Goal: Information Seeking & Learning: Learn about a topic

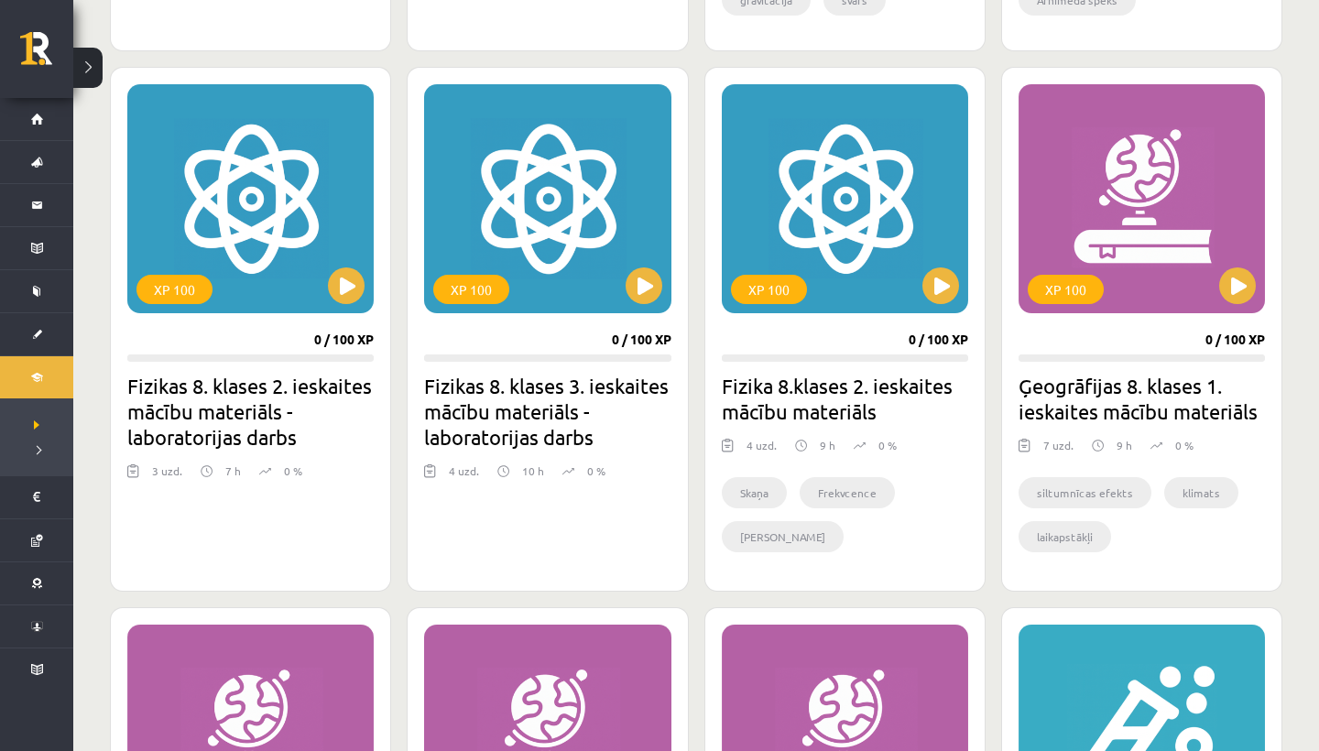
scroll to position [999, 0]
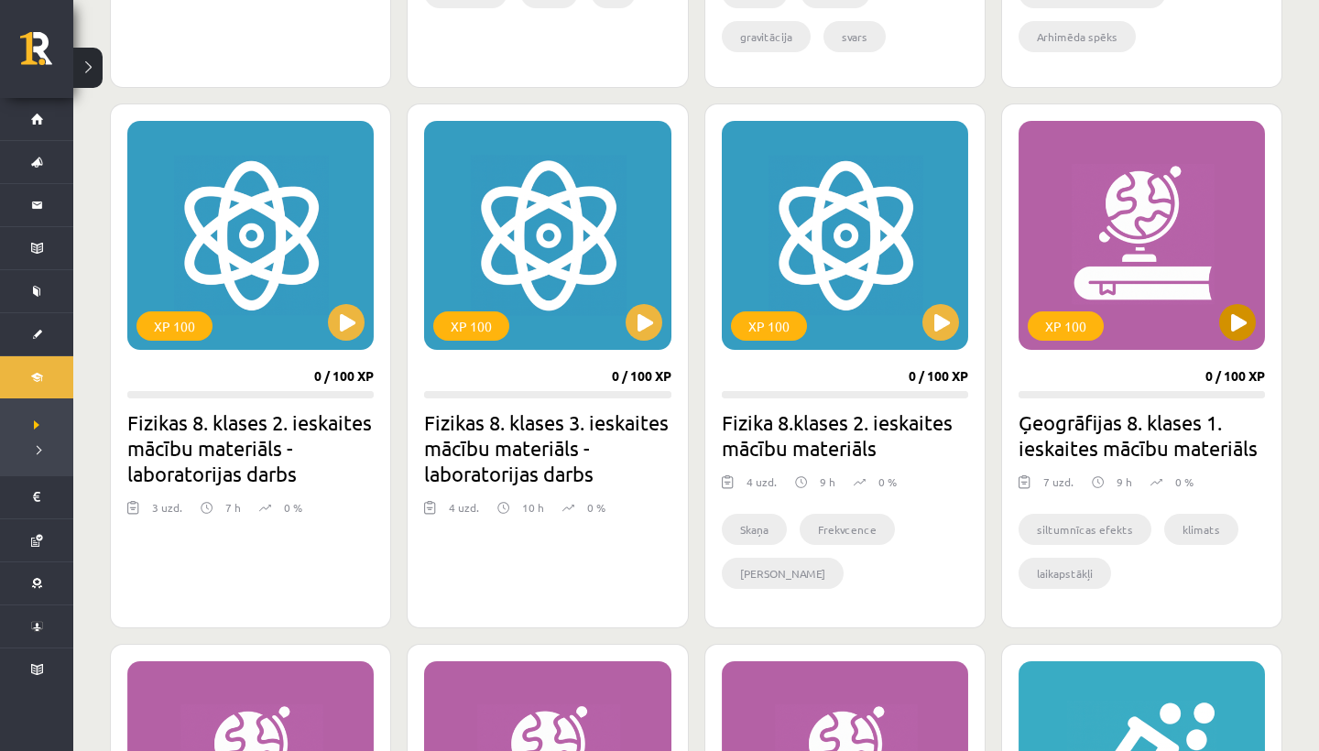
click at [1238, 312] on button at bounding box center [1237, 322] width 37 height 37
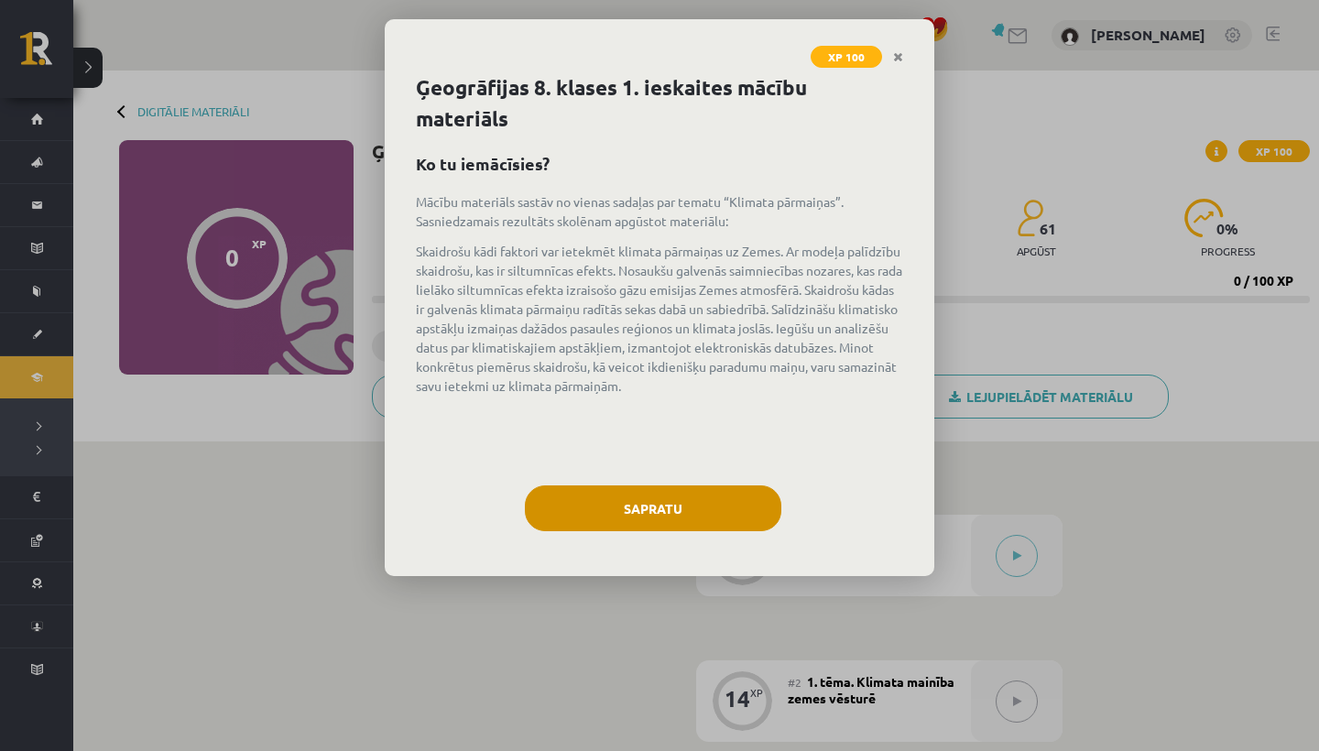
click at [634, 515] on button "Sapratu" at bounding box center [653, 508] width 256 height 46
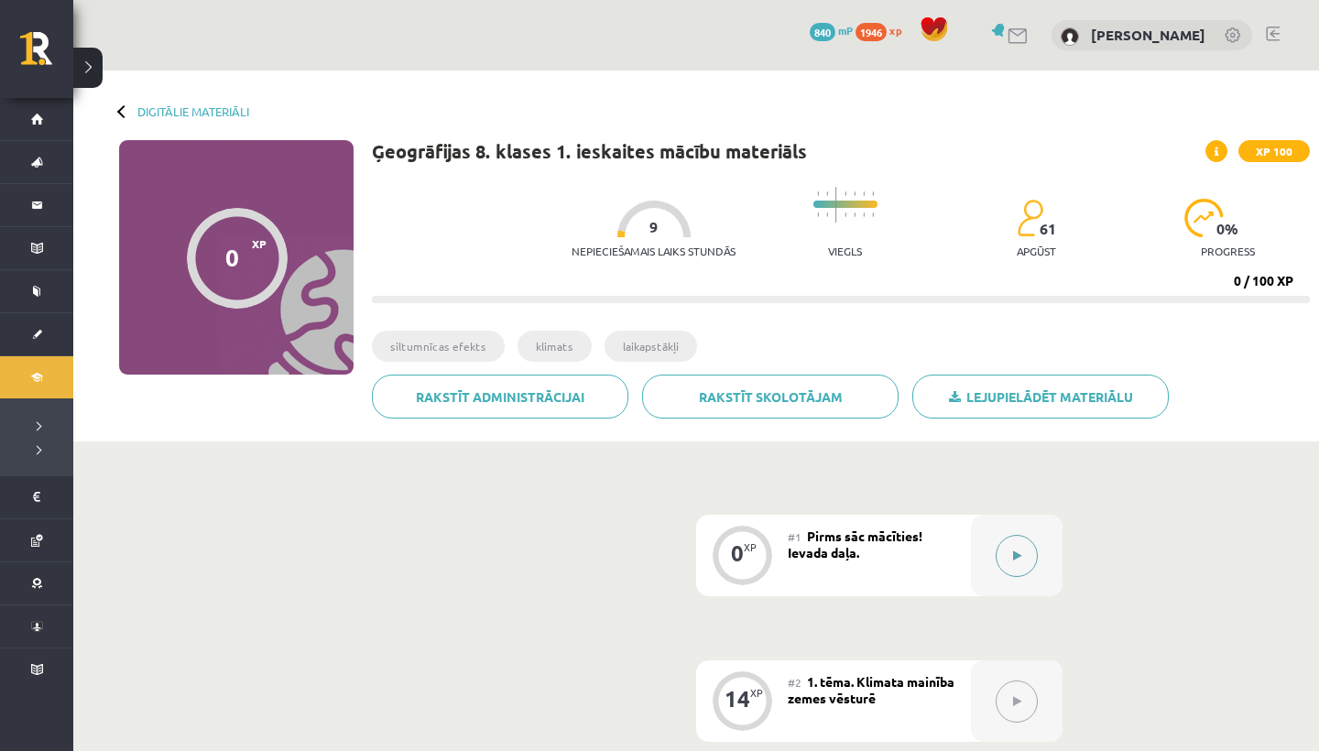
click at [1026, 559] on button at bounding box center [1016, 556] width 42 height 42
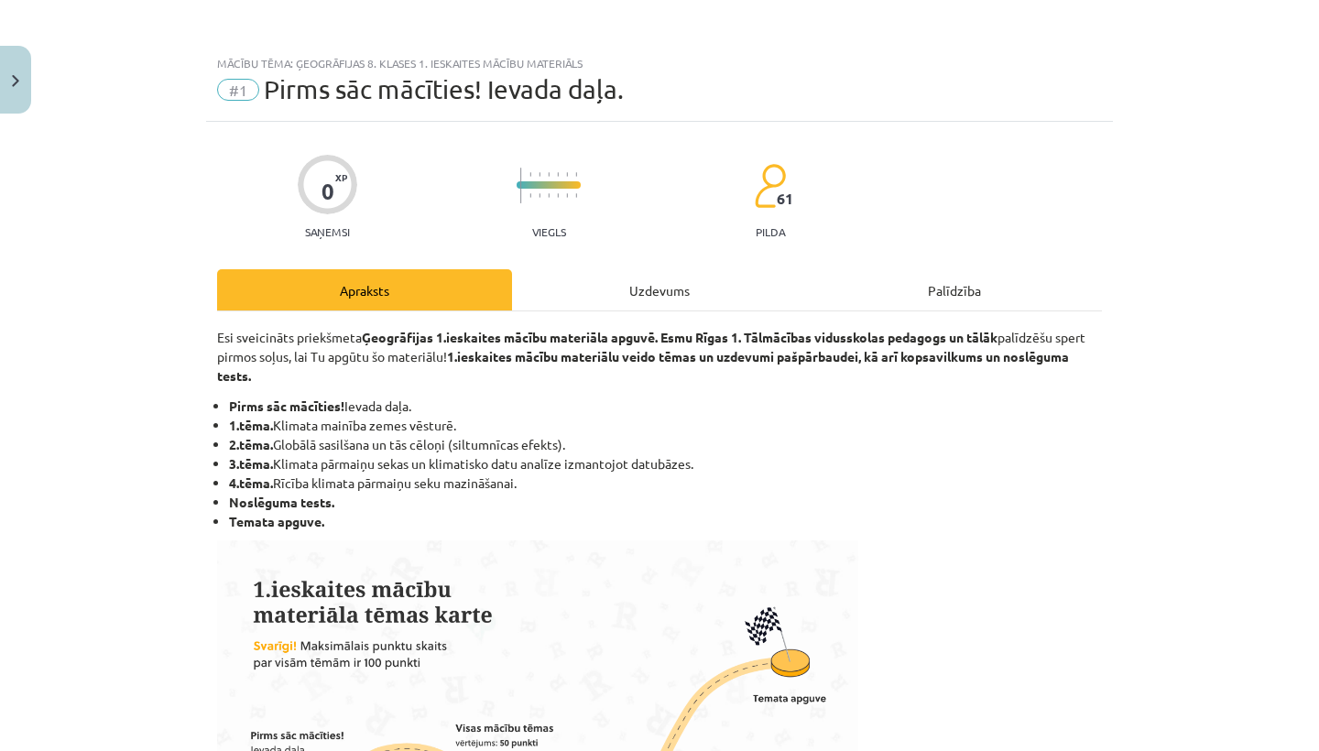
scroll to position [-1, 0]
click at [690, 303] on div "Uzdevums" at bounding box center [659, 289] width 295 height 41
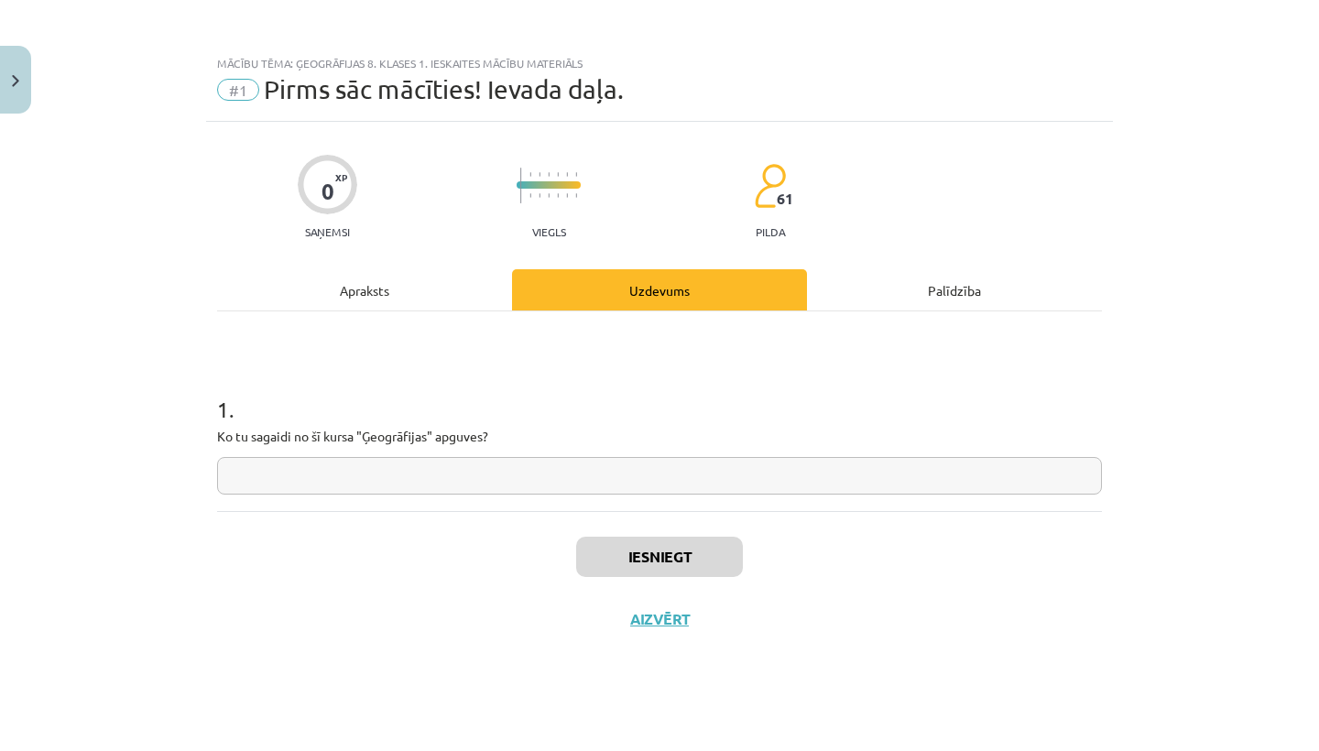
scroll to position [0, 0]
click at [244, 474] on input "text" at bounding box center [659, 476] width 885 height 38
type input "**"
click at [630, 563] on button "Iesniegt" at bounding box center [659, 557] width 167 height 40
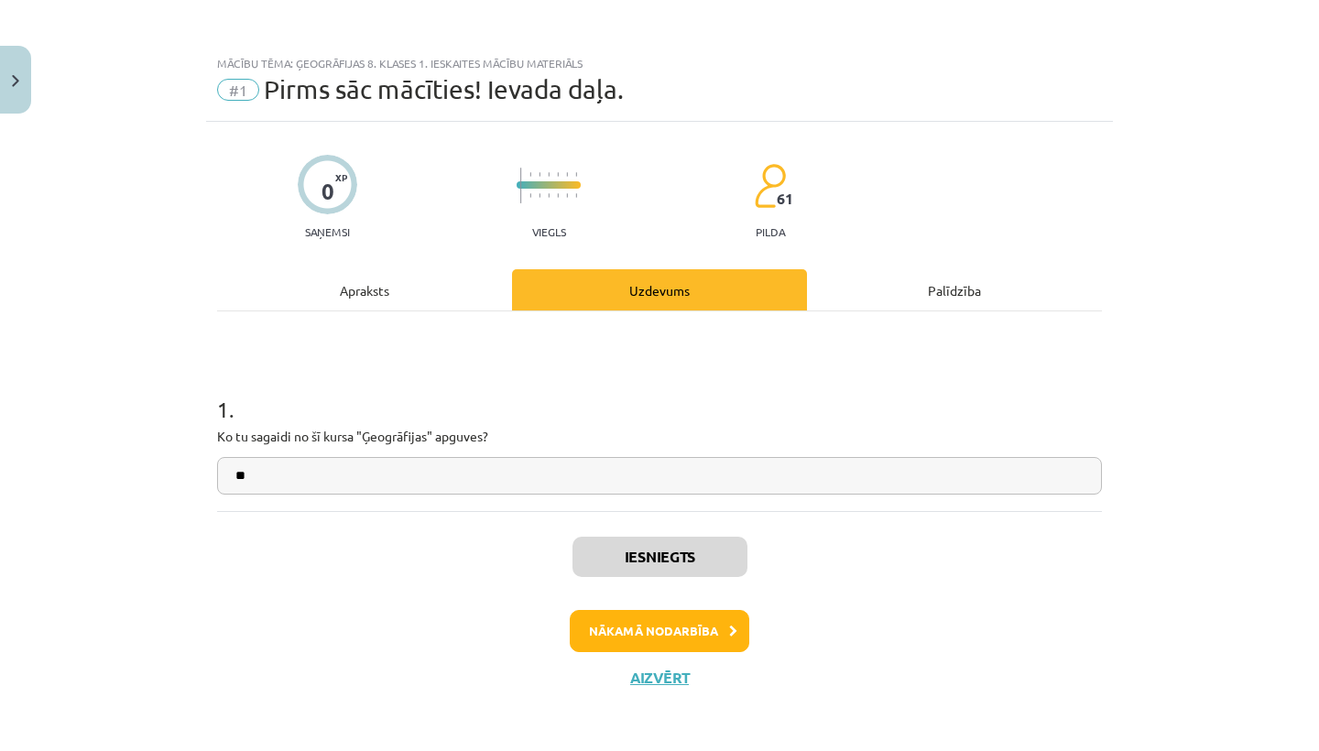
click at [655, 636] on button "Nākamā nodarbība" at bounding box center [659, 631] width 179 height 42
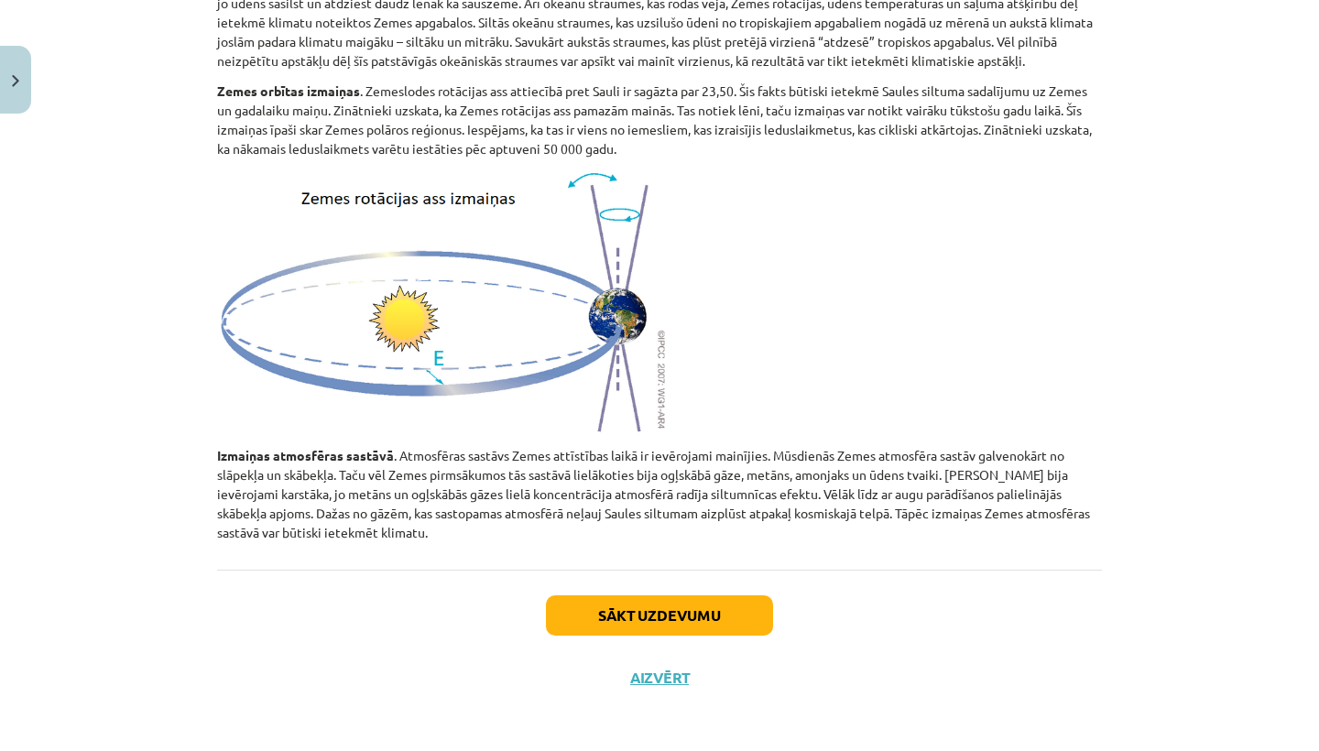
scroll to position [998, 0]
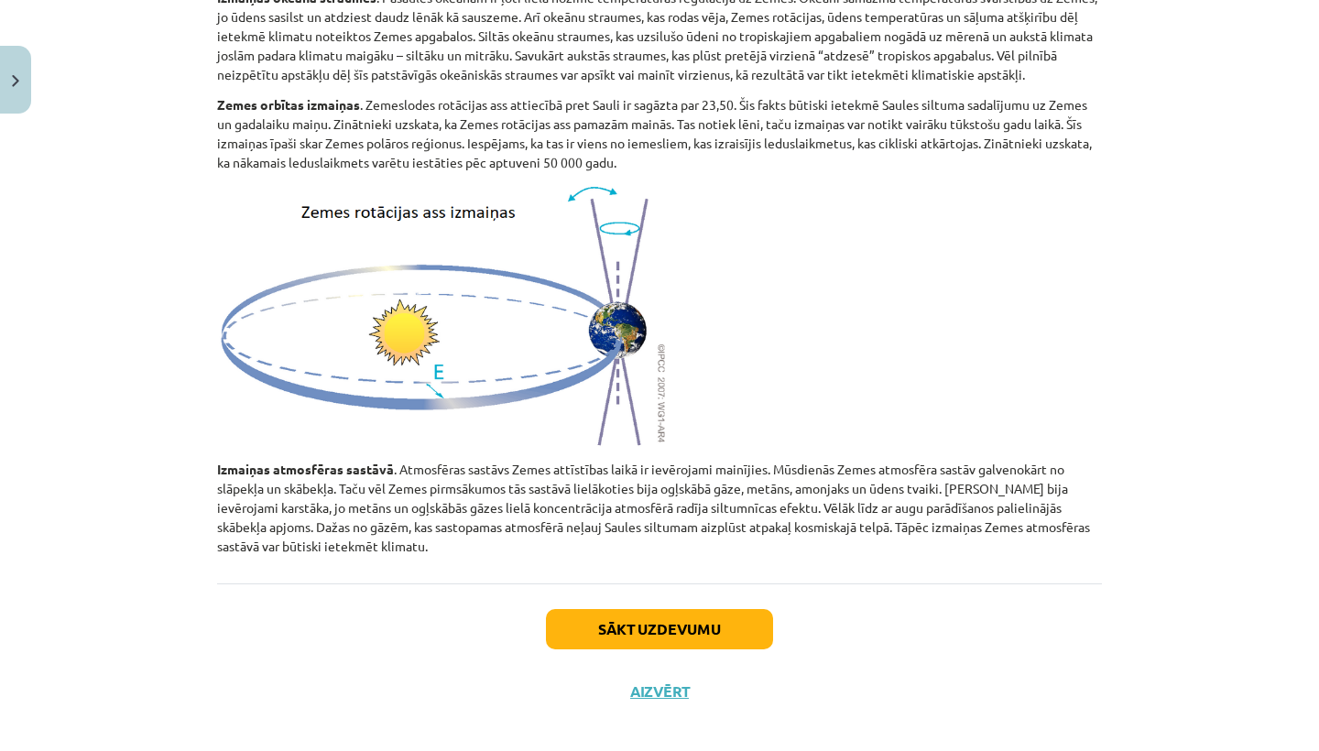
click at [654, 612] on button "Sākt uzdevumu" at bounding box center [659, 629] width 227 height 40
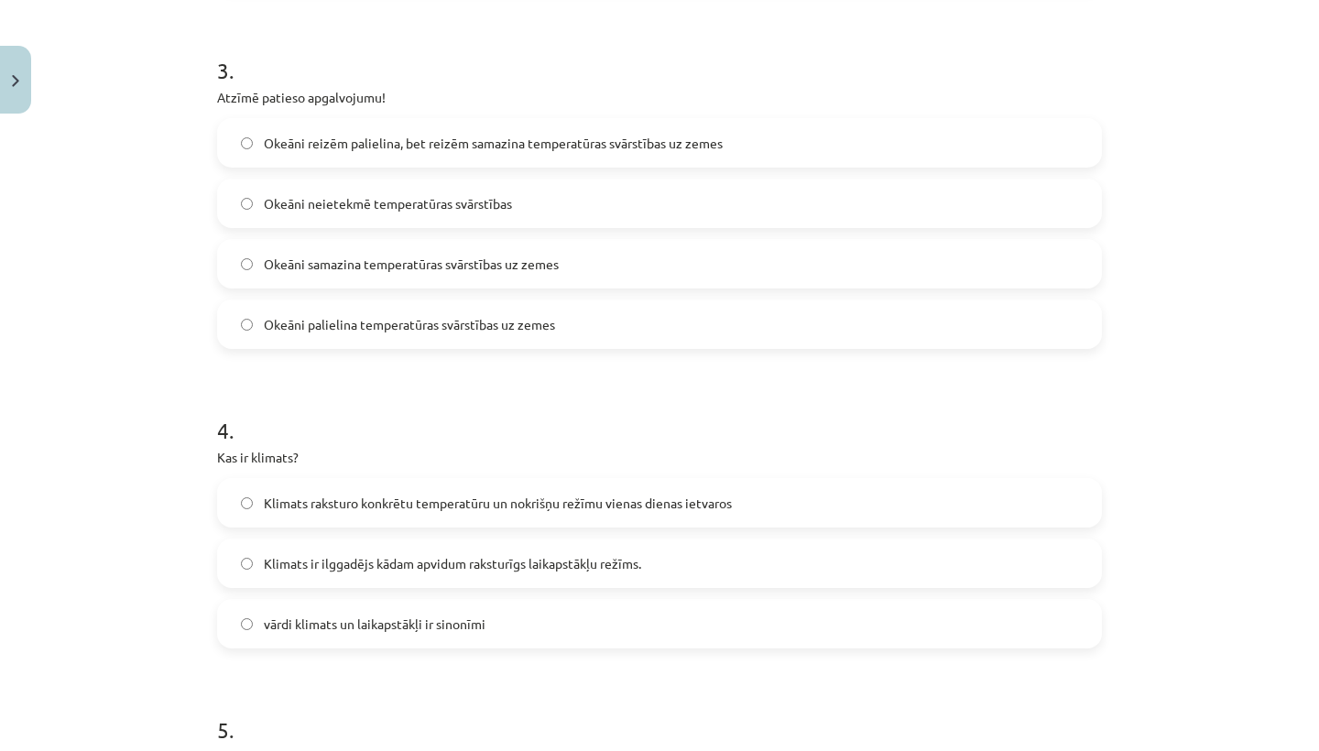
scroll to position [46, 0]
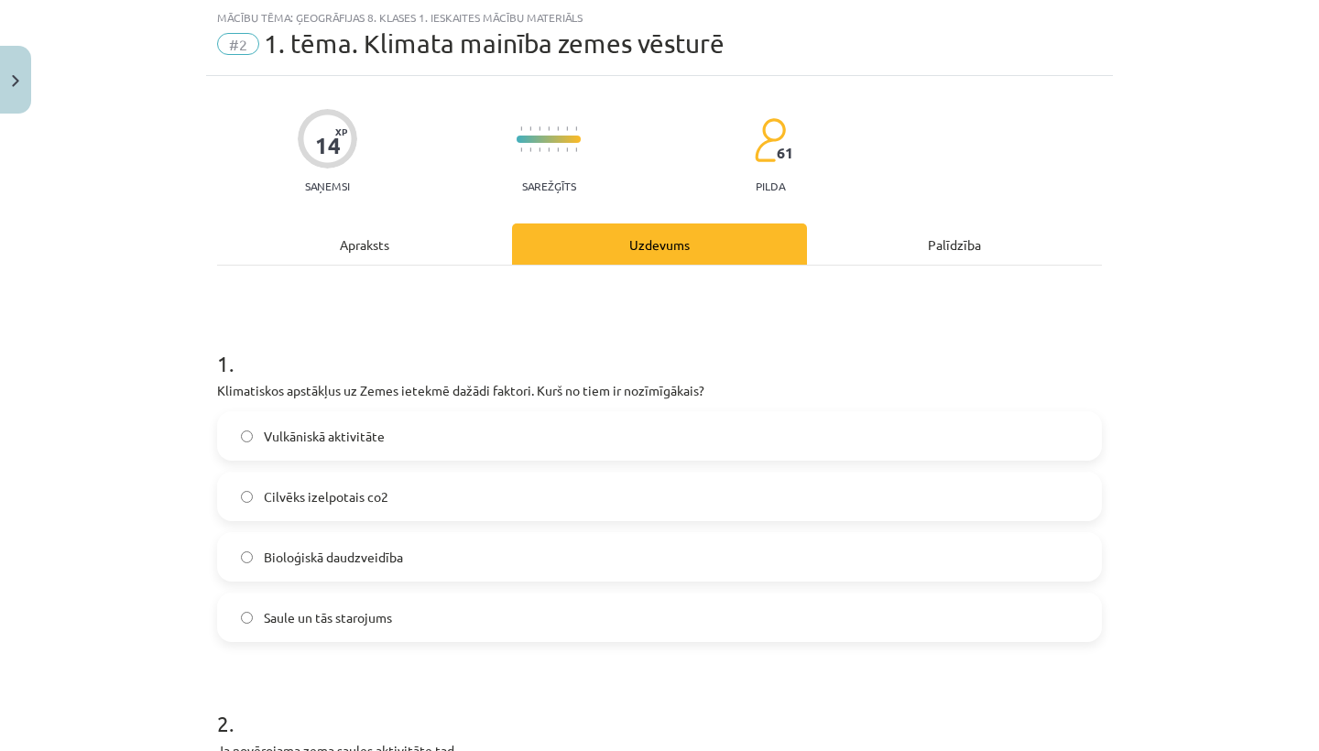
click at [694, 397] on p "Klimatiskos apstākļus uz Zemes ietekmē dažādi faktori. Kurš no tiem ir nozīmīgā…" at bounding box center [659, 390] width 885 height 19
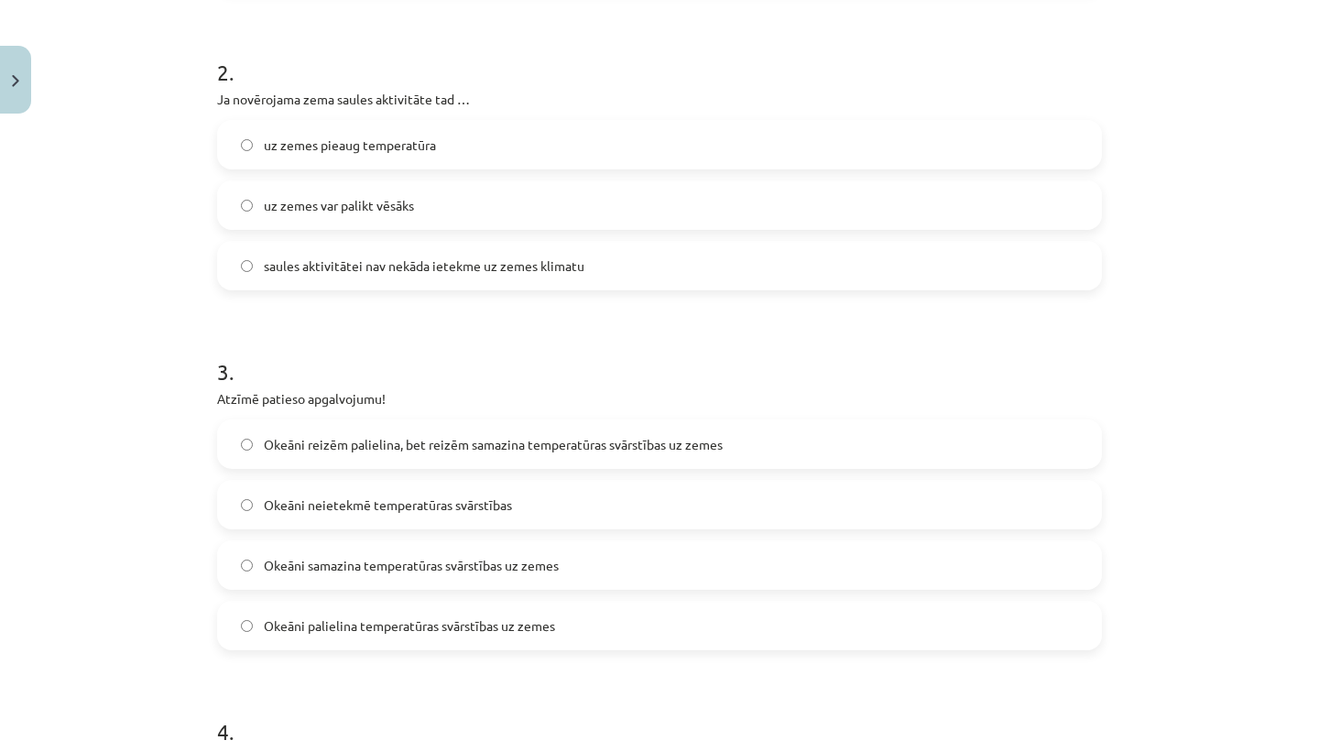
scroll to position [701, 0]
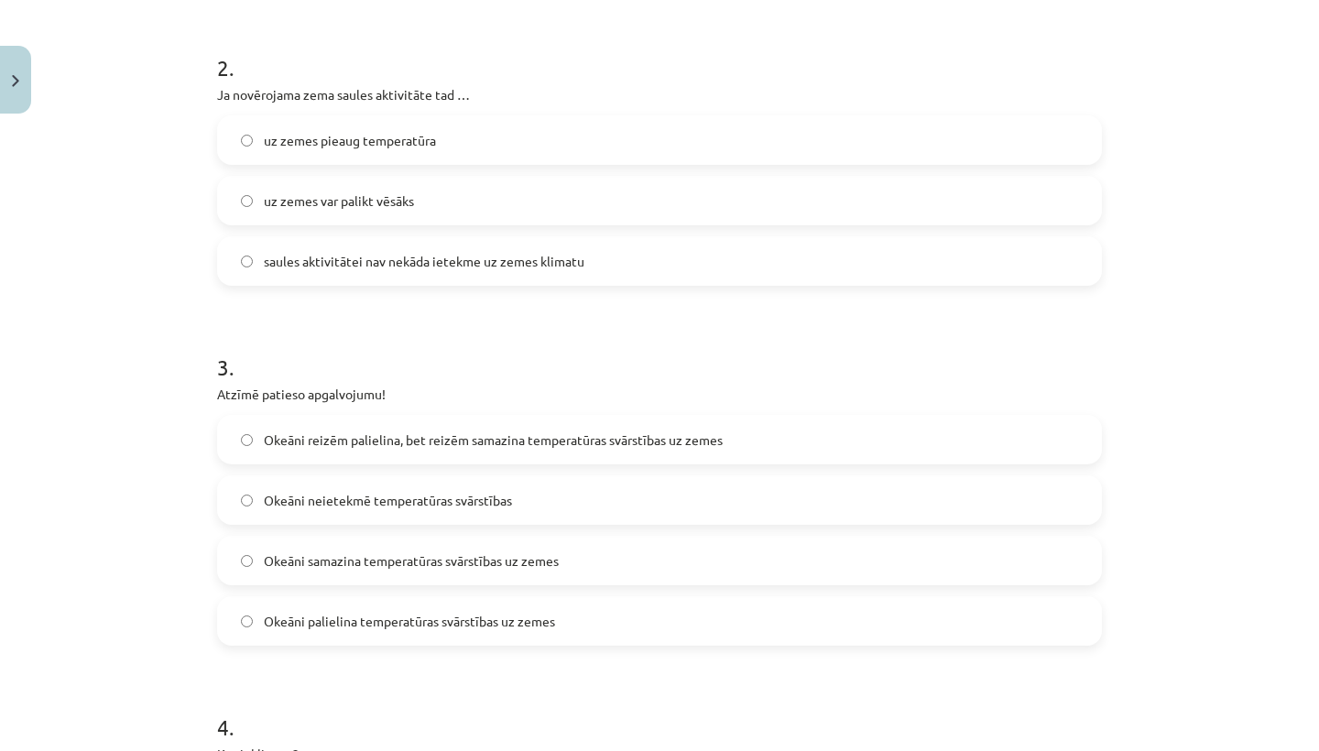
click at [239, 202] on label "uz zemes var palikt vēsāks" at bounding box center [659, 201] width 881 height 46
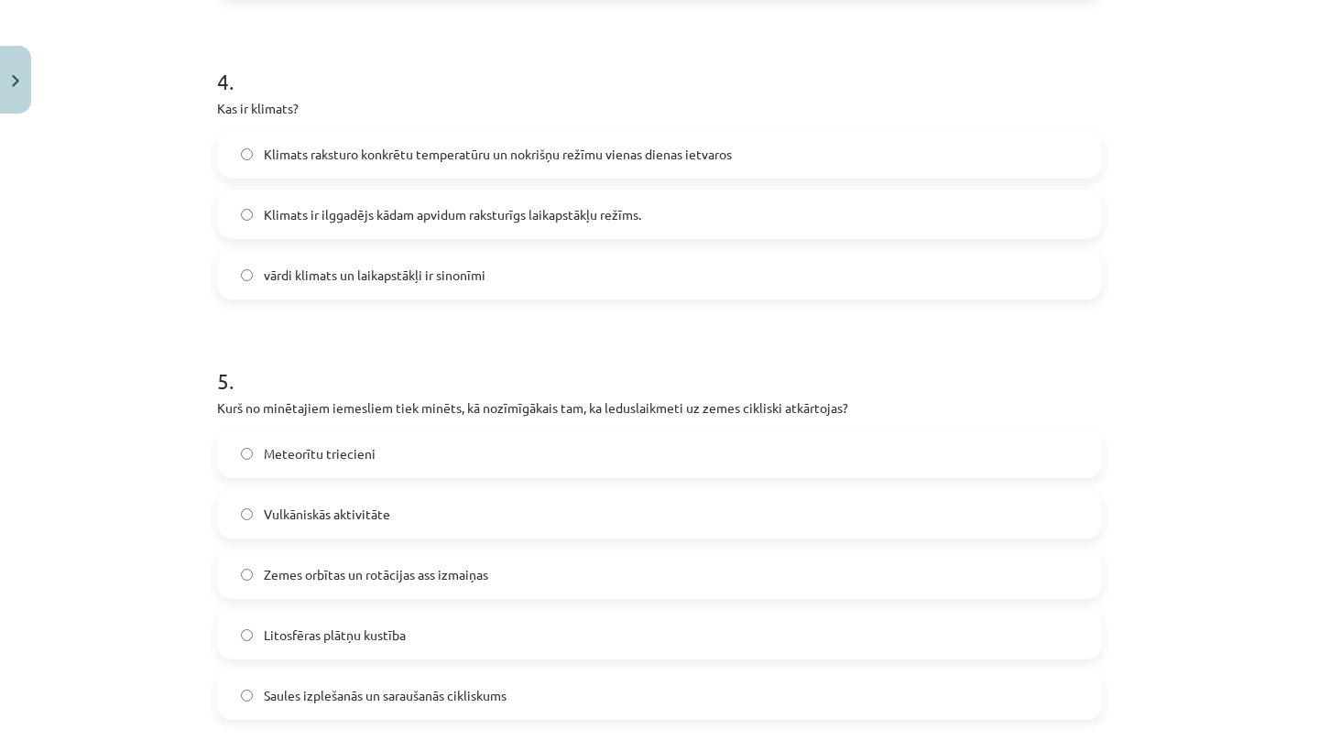
scroll to position [1348, 0]
click at [244, 202] on label "Klimats ir ilggadējs kādam apvidum raksturīgs laikapstākļu režīms." at bounding box center [659, 213] width 881 height 46
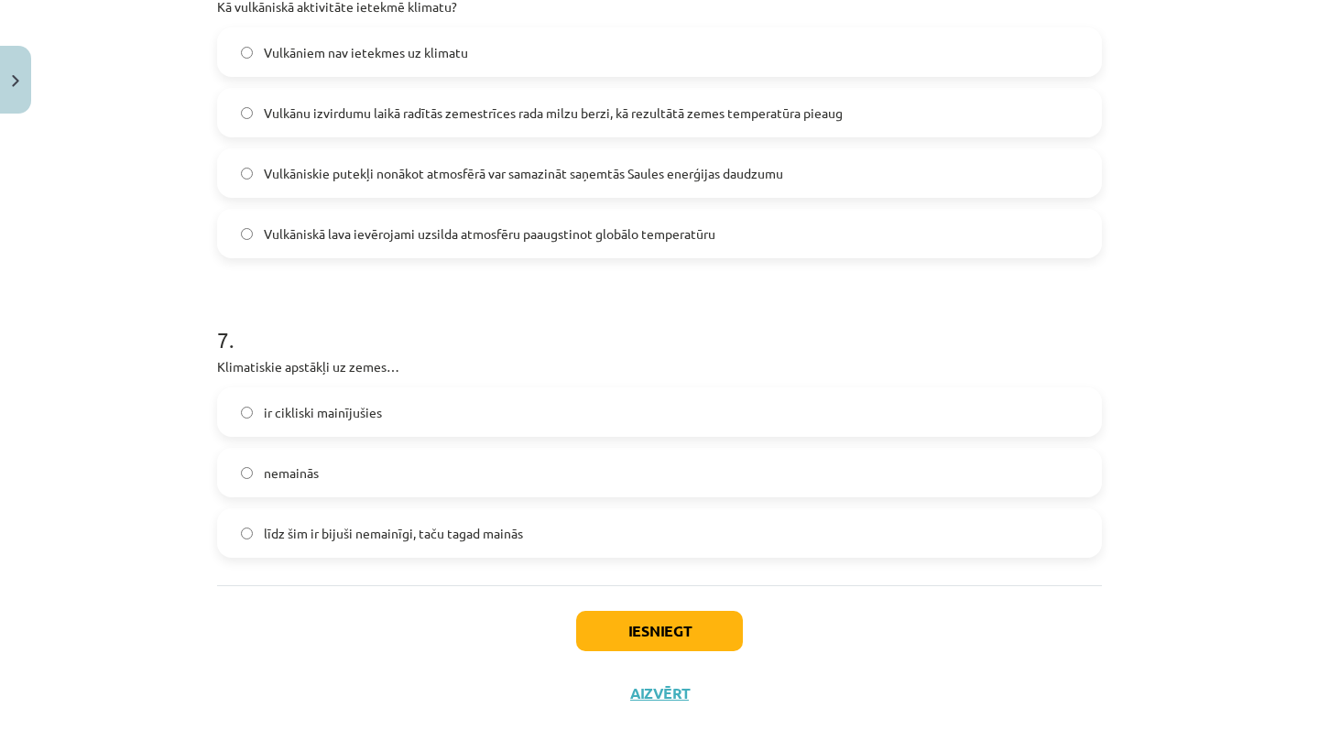
scroll to position [2181, 0]
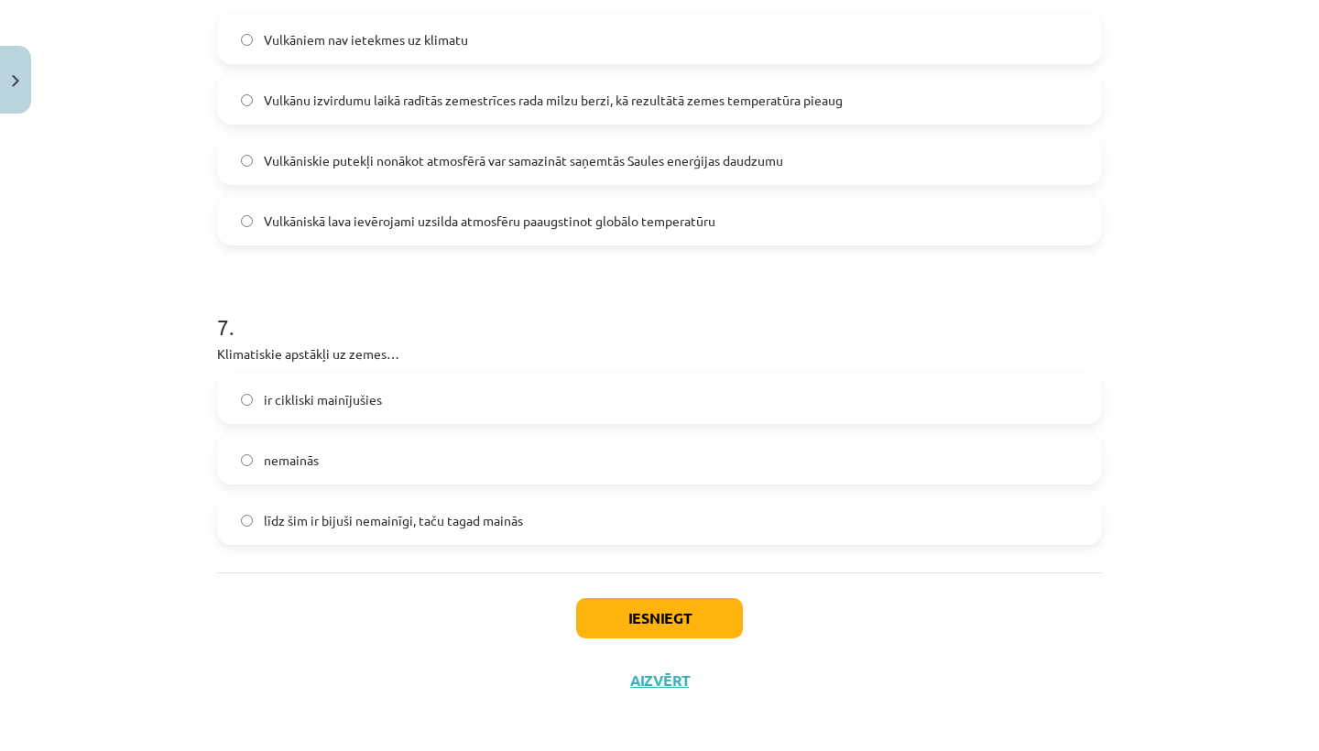
click at [612, 624] on button "Iesniegt" at bounding box center [659, 618] width 167 height 40
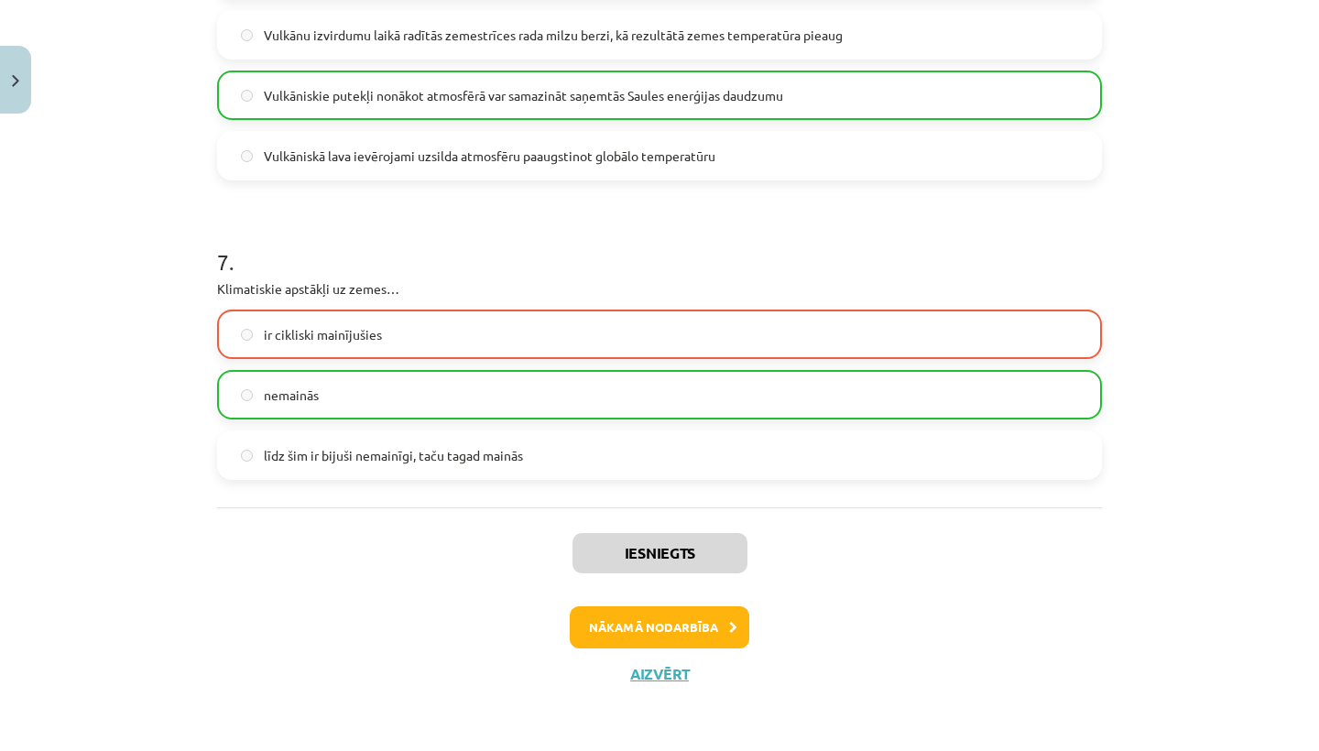
scroll to position [2248, 0]
click at [626, 614] on button "Nākamā nodarbība" at bounding box center [659, 627] width 179 height 42
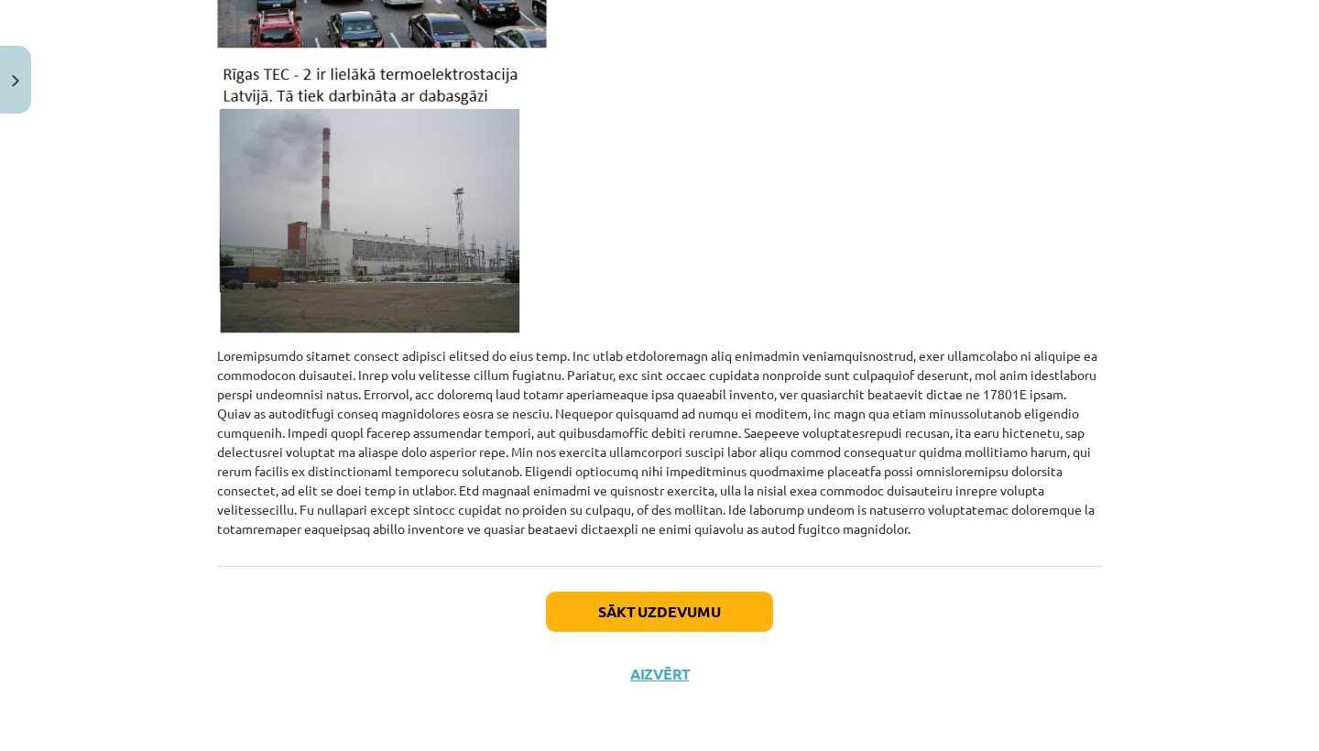
scroll to position [1798, 0]
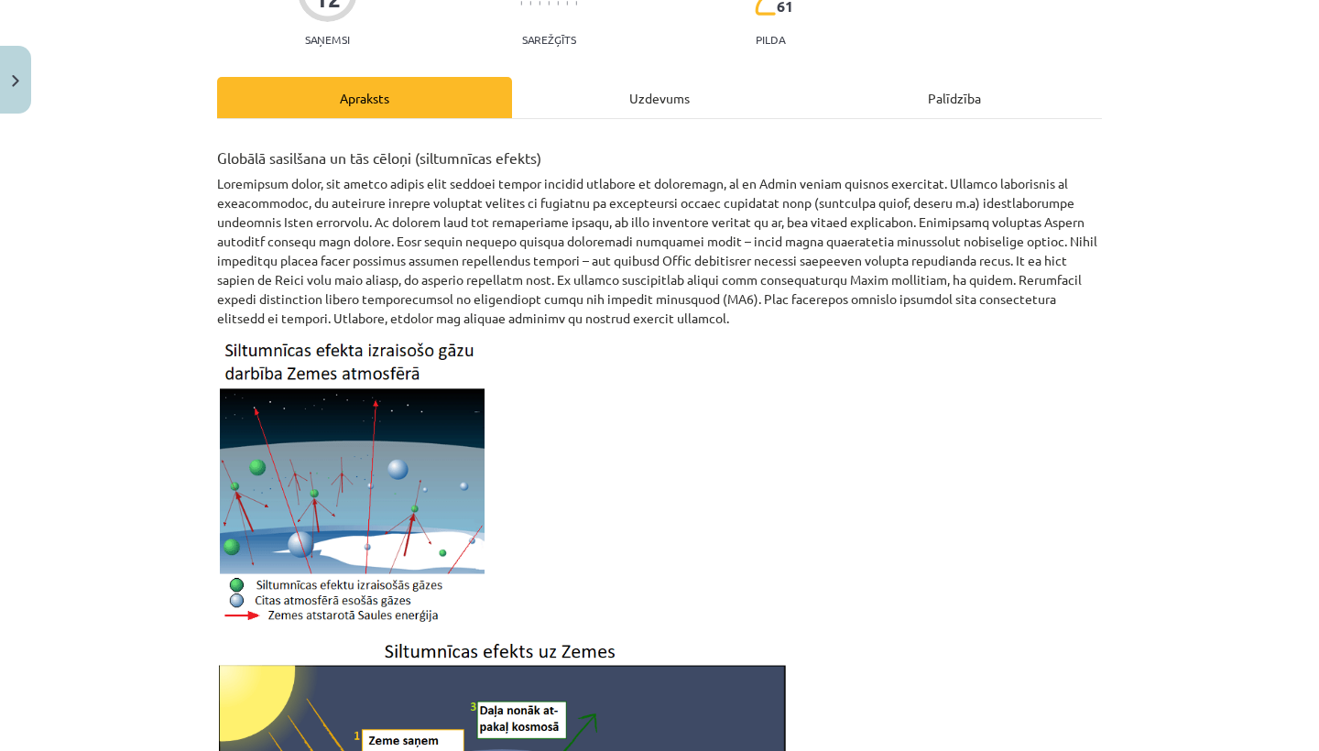
click at [273, 261] on p at bounding box center [659, 251] width 885 height 154
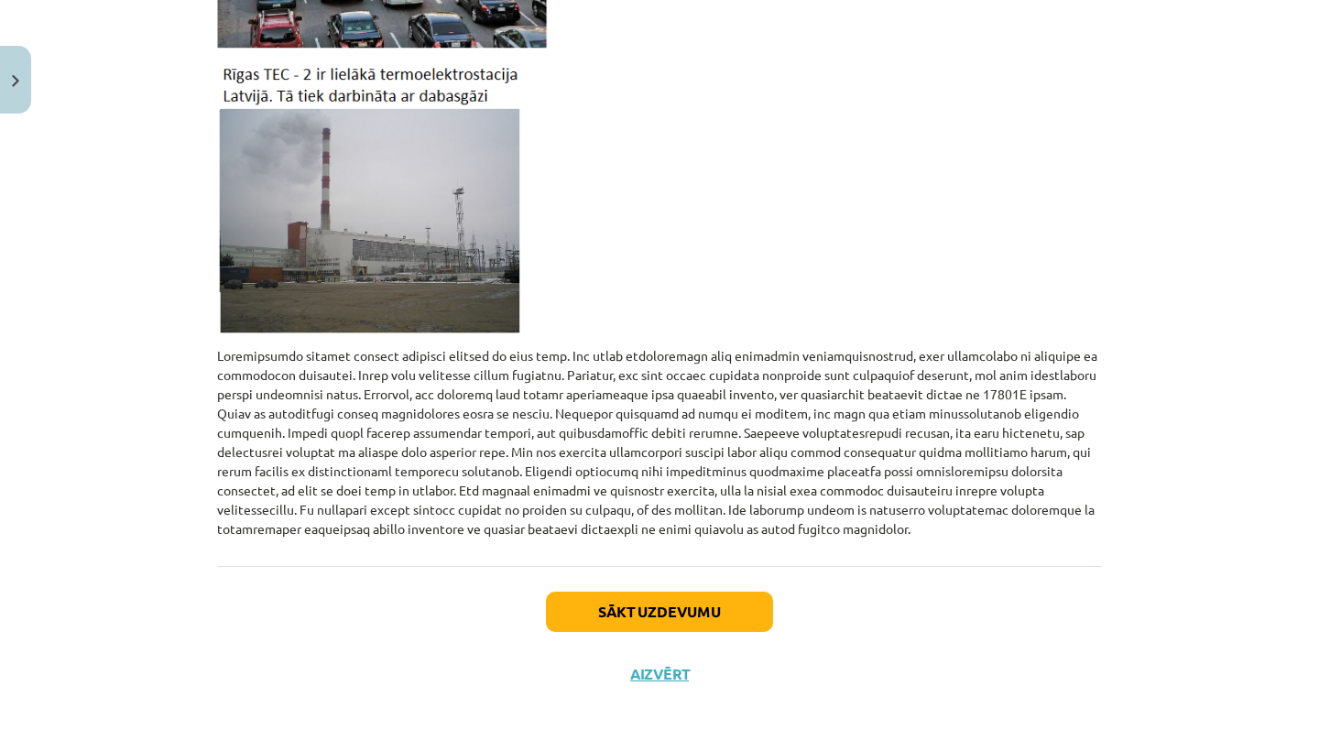
click at [612, 614] on button "Sākt uzdevumu" at bounding box center [659, 612] width 227 height 40
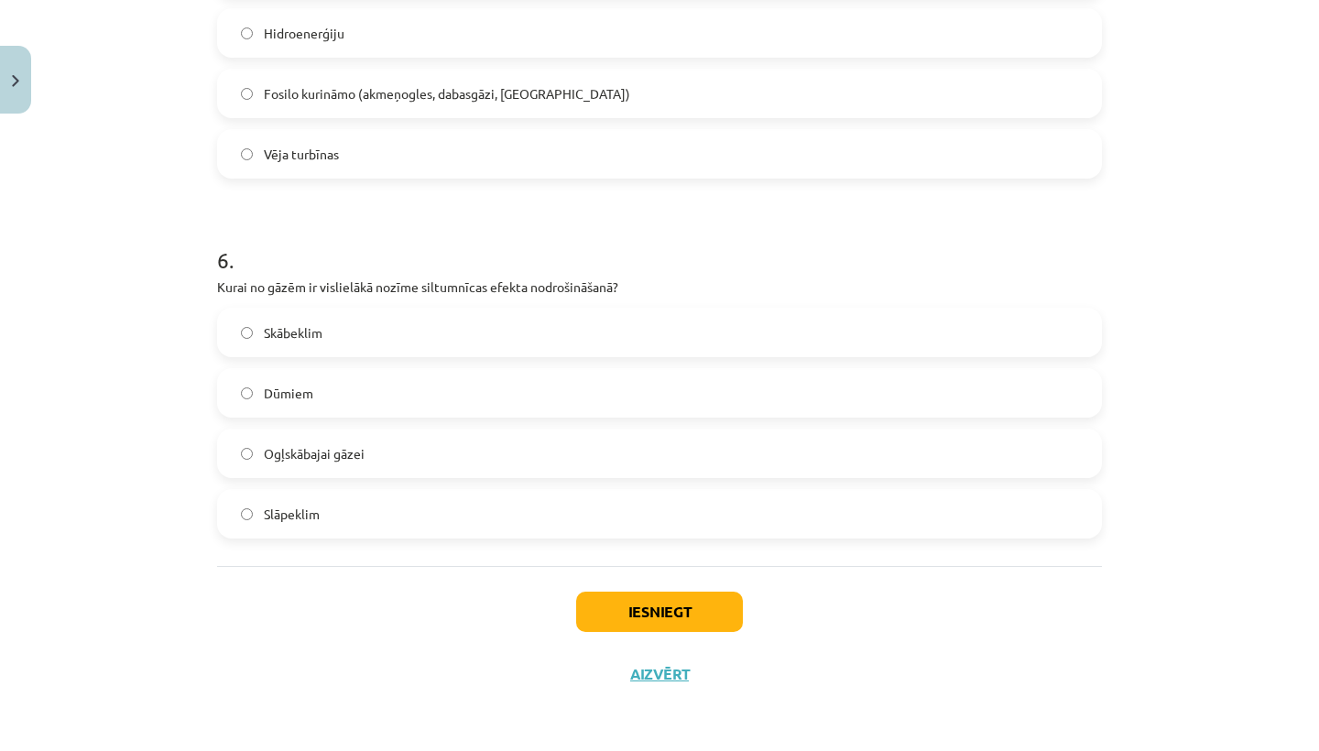
scroll to position [1830, 0]
click at [615, 616] on button "Iesniegt" at bounding box center [659, 612] width 167 height 40
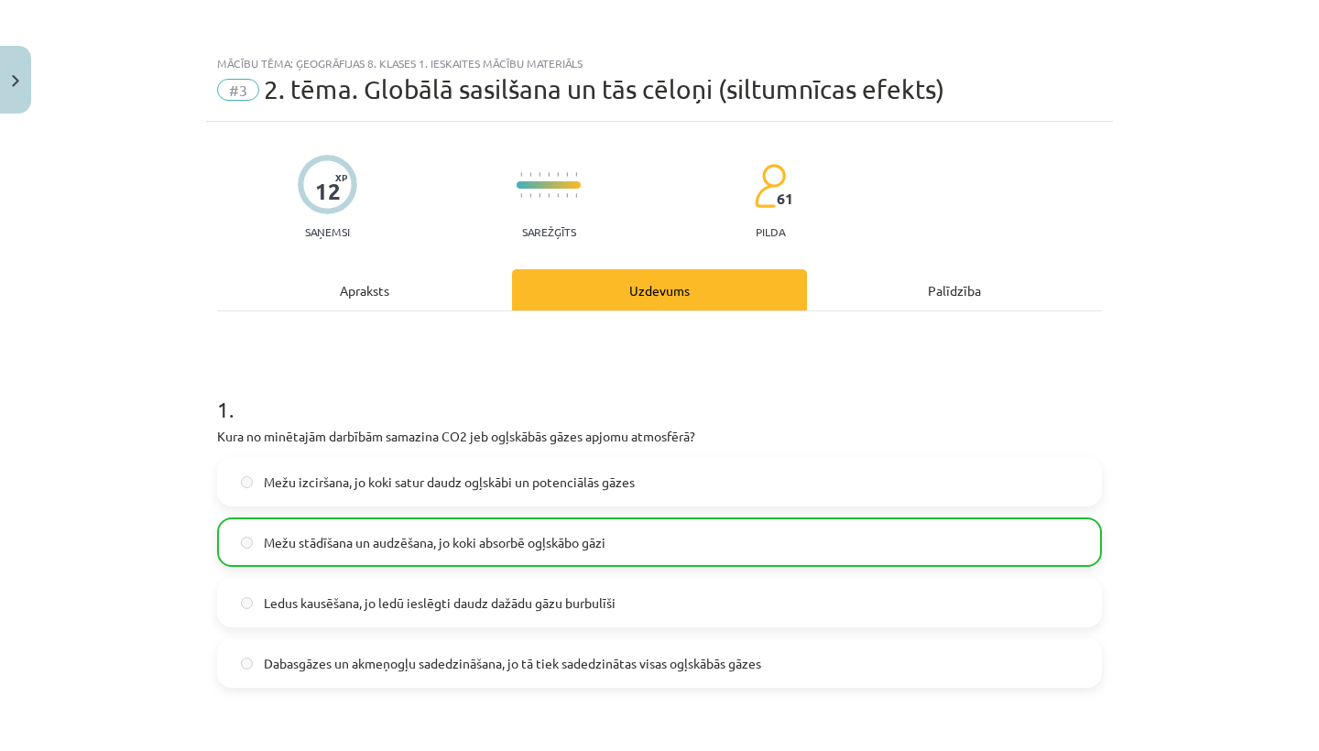
scroll to position [0, 0]
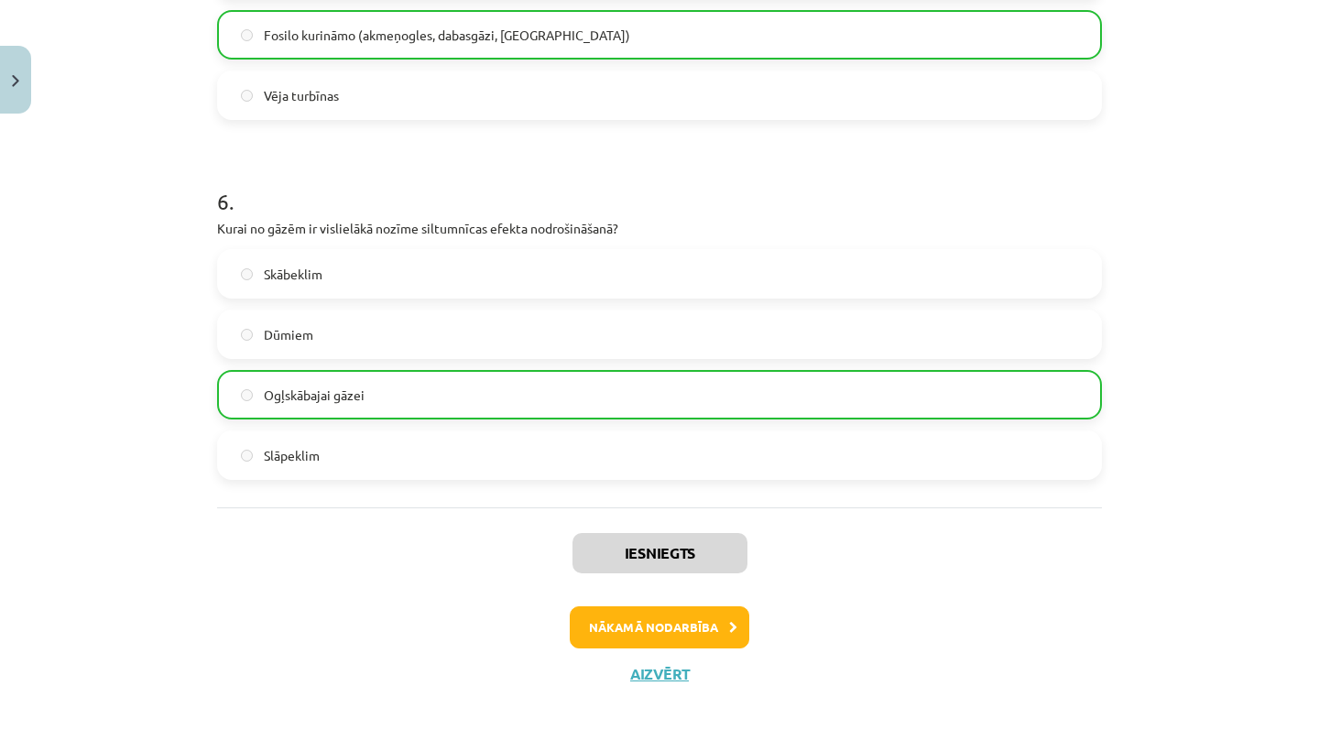
click at [651, 618] on button "Nākamā nodarbība" at bounding box center [659, 627] width 179 height 42
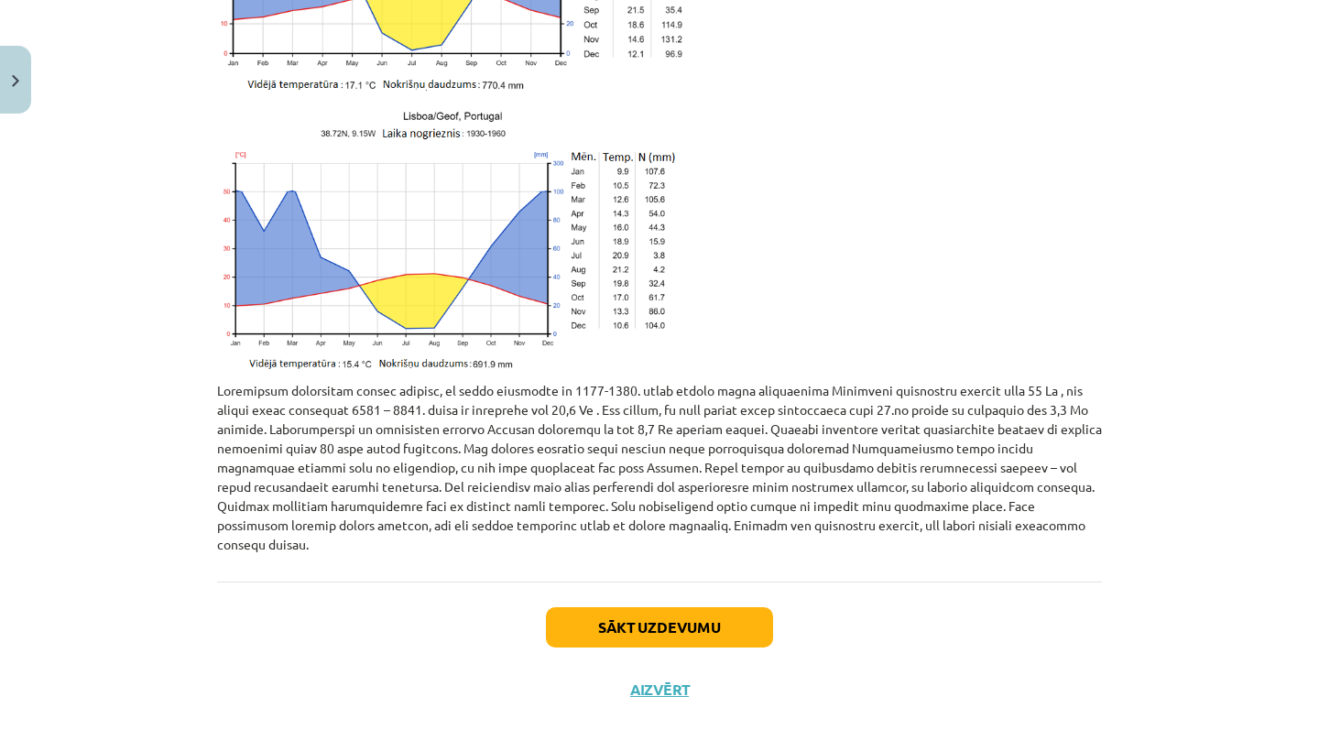
scroll to position [3969, 0]
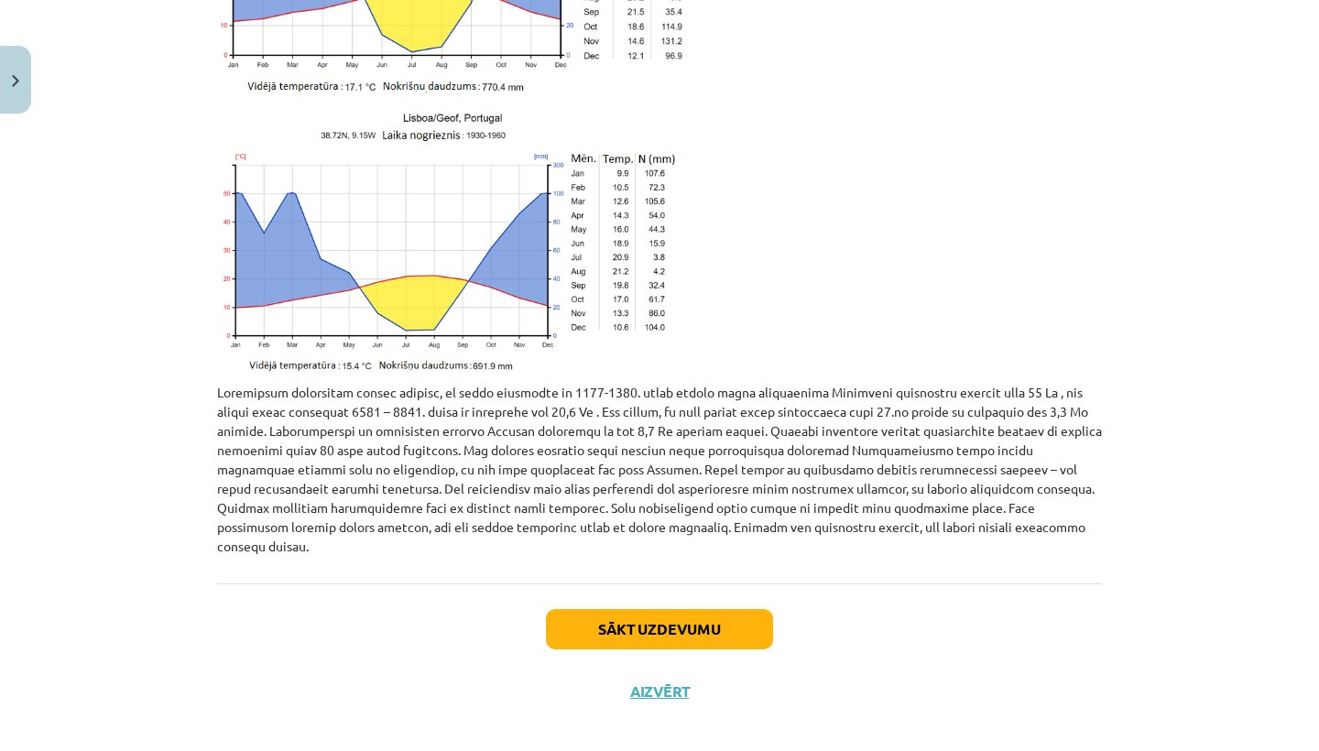
click at [645, 682] on button "Aizvērt" at bounding box center [659, 691] width 70 height 18
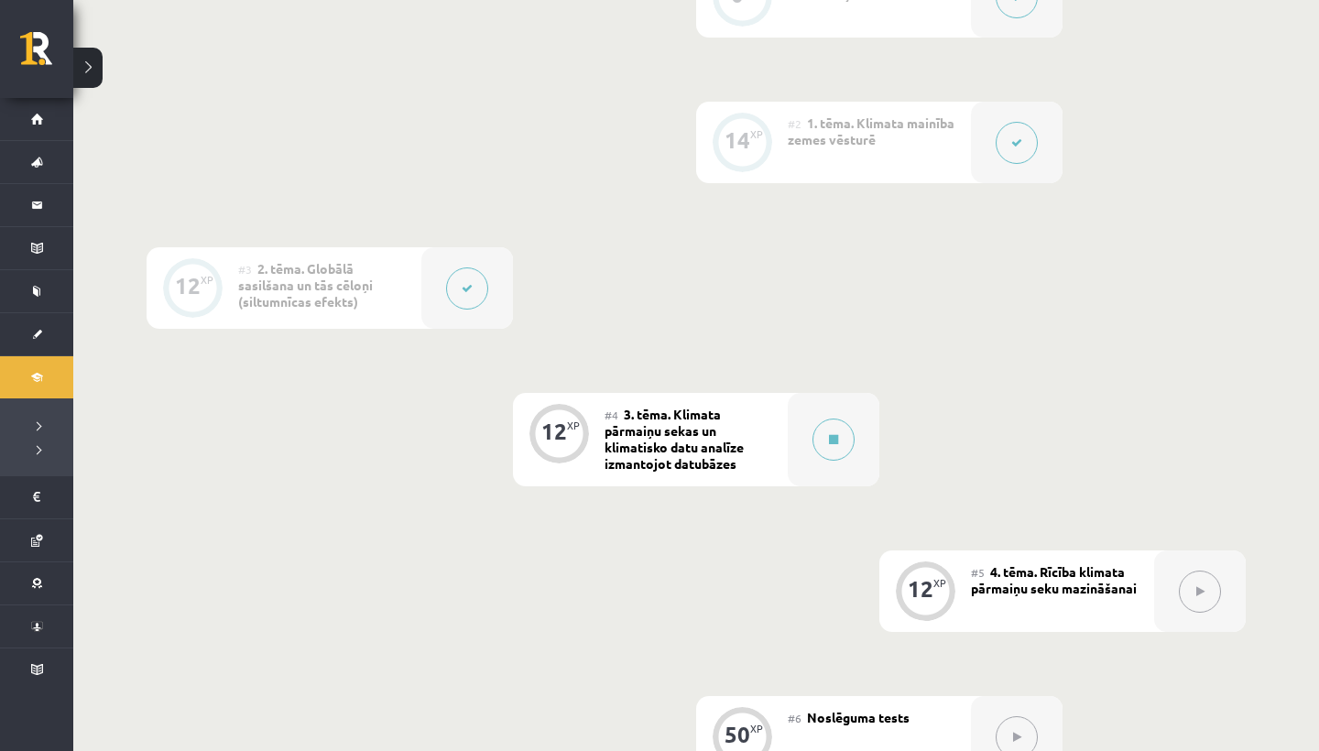
scroll to position [592, 0]
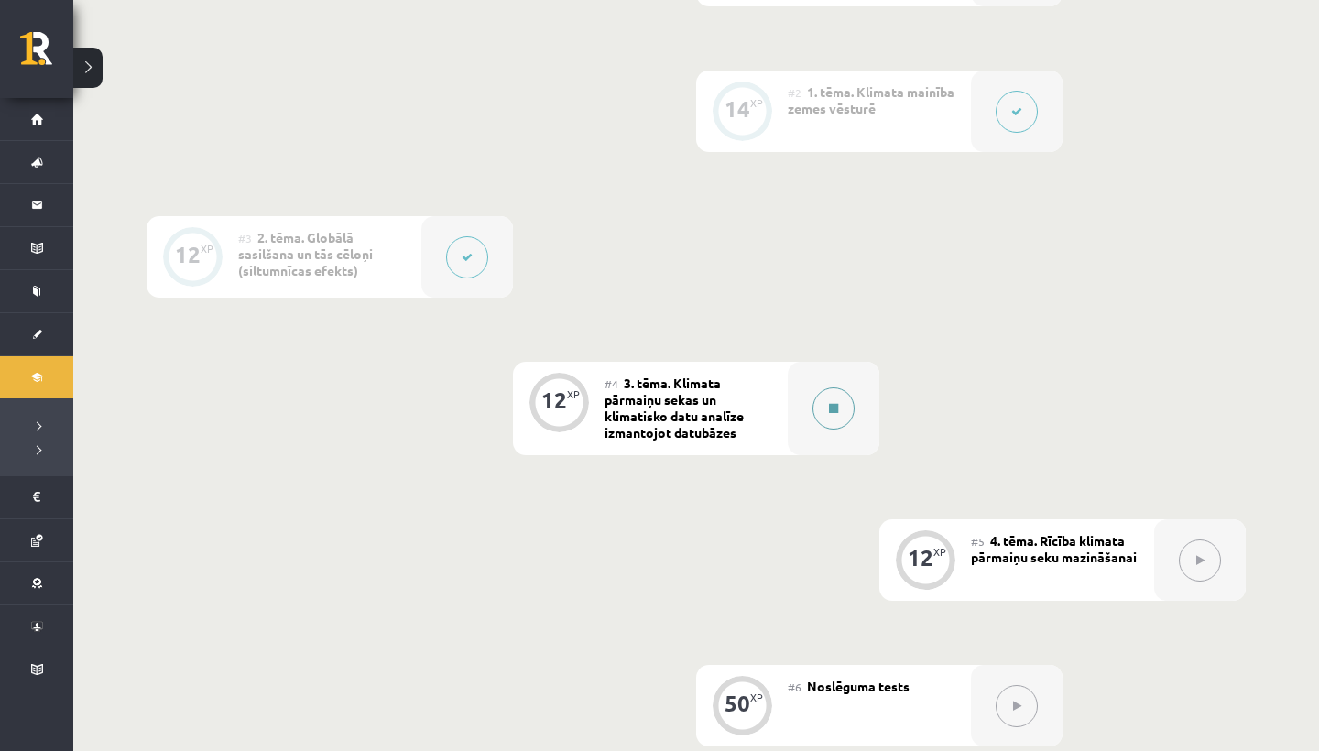
click at [822, 412] on button at bounding box center [833, 408] width 42 height 42
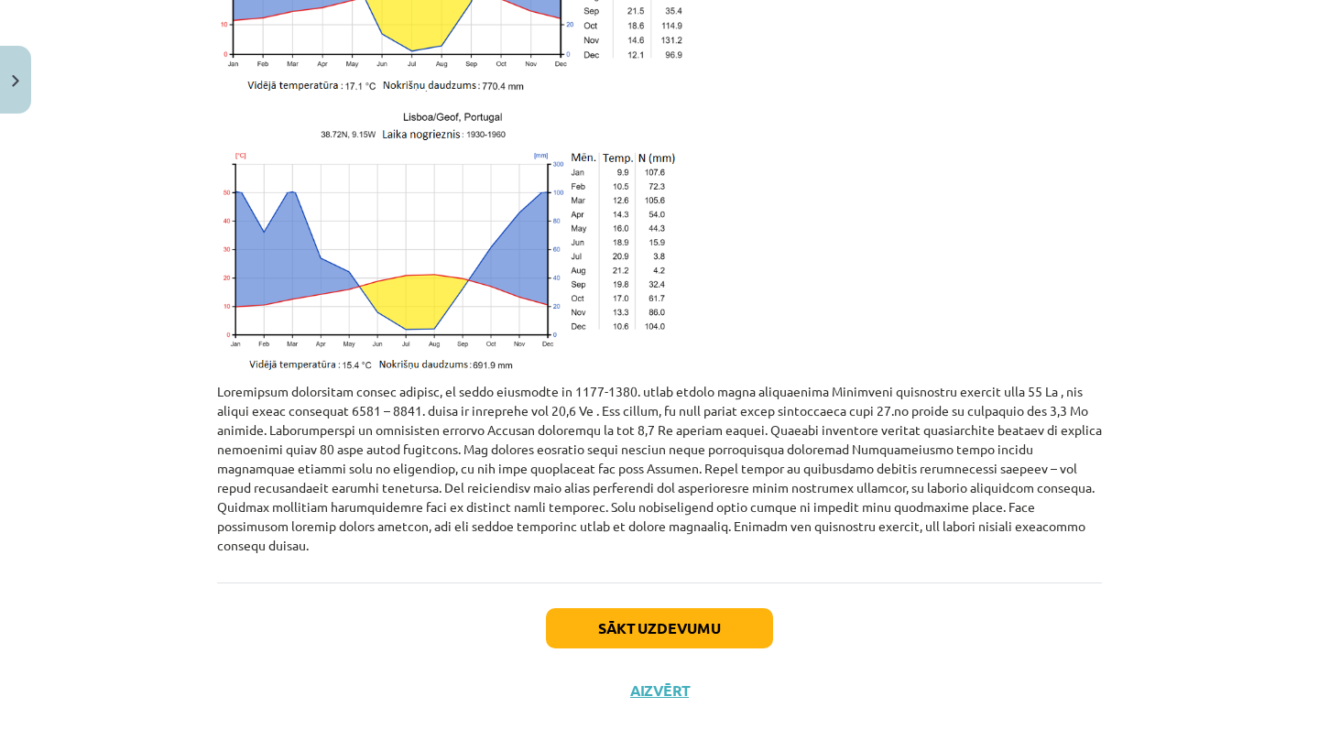
scroll to position [3969, 0]
click at [624, 609] on button "Sākt uzdevumu" at bounding box center [659, 629] width 227 height 40
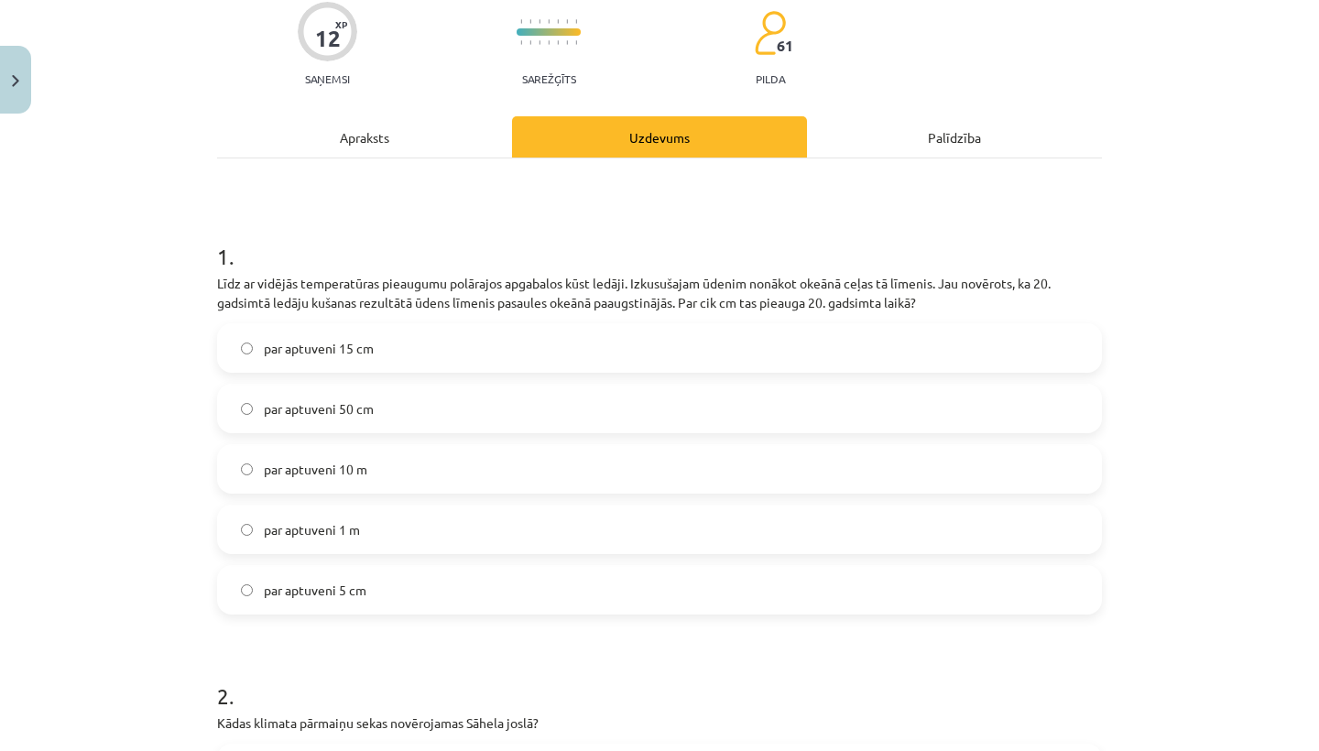
click at [357, 135] on div "Apraksts" at bounding box center [364, 136] width 295 height 41
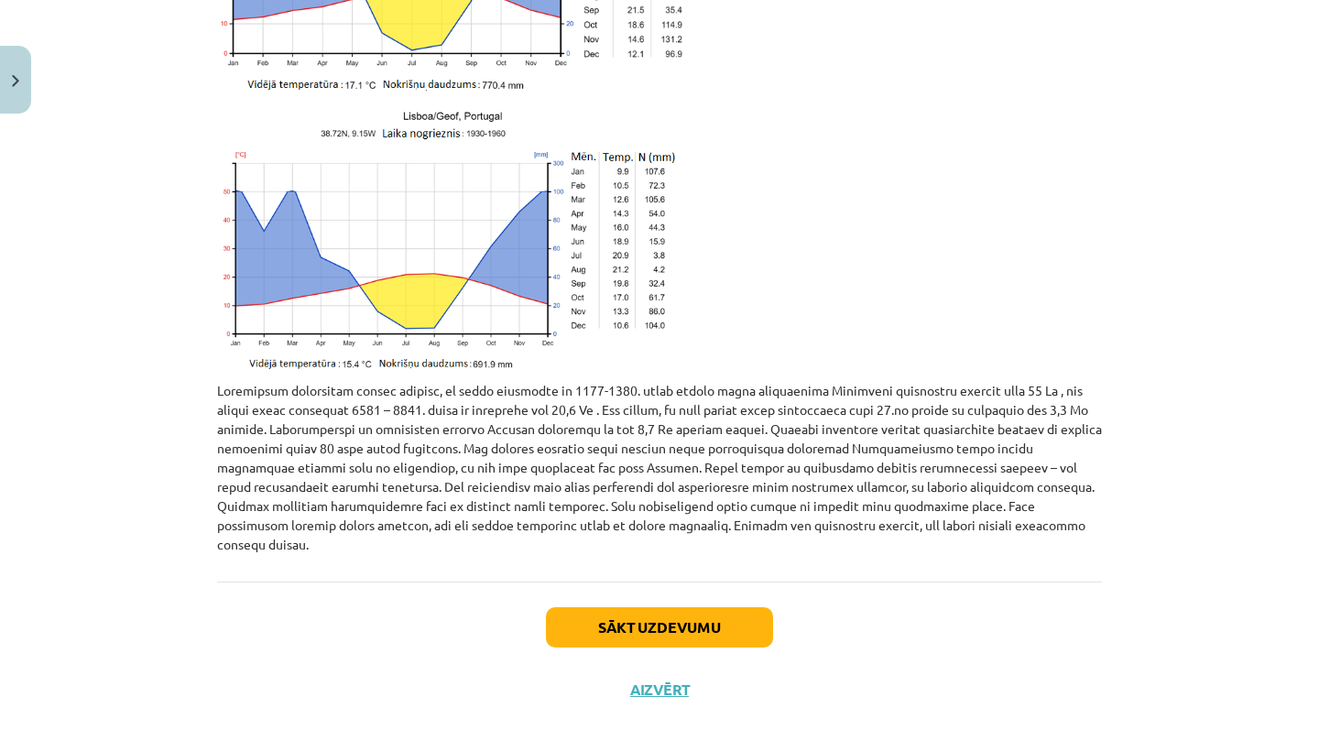
scroll to position [3969, 0]
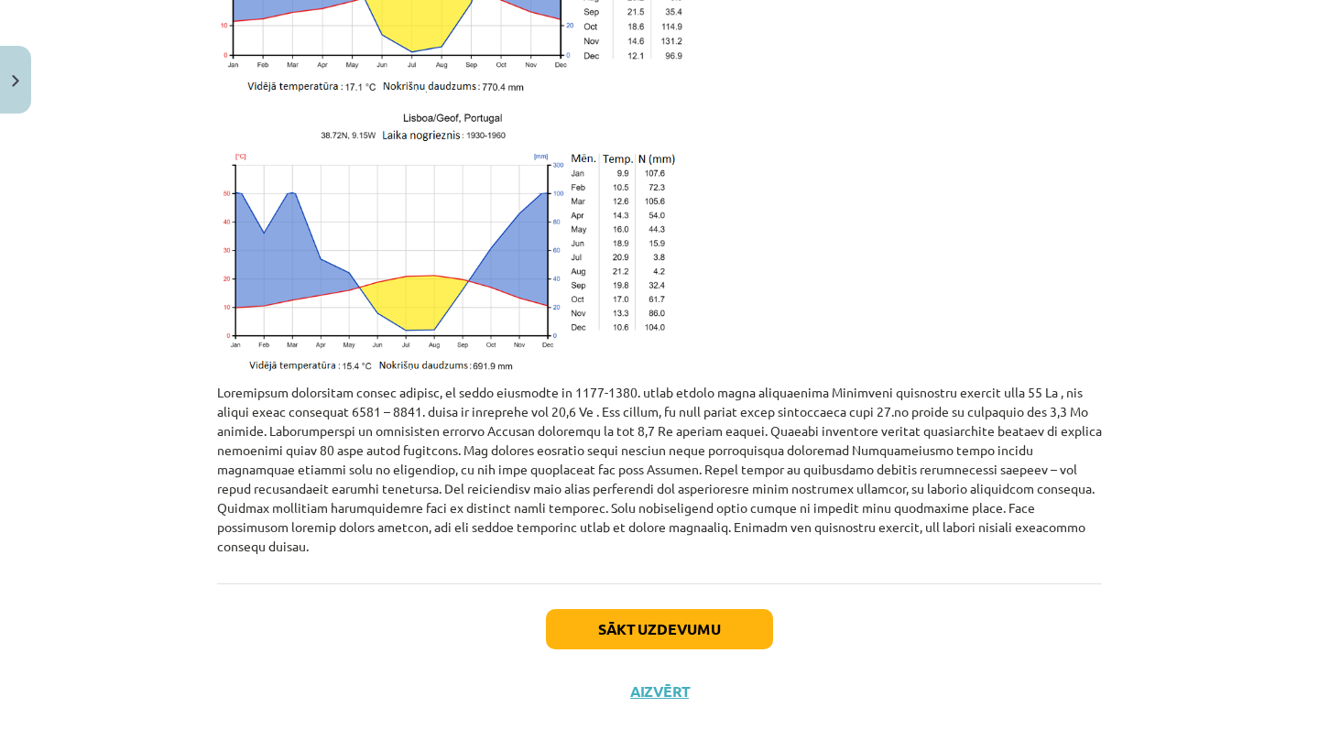
click at [648, 612] on button "Sākt uzdevumu" at bounding box center [659, 629] width 227 height 40
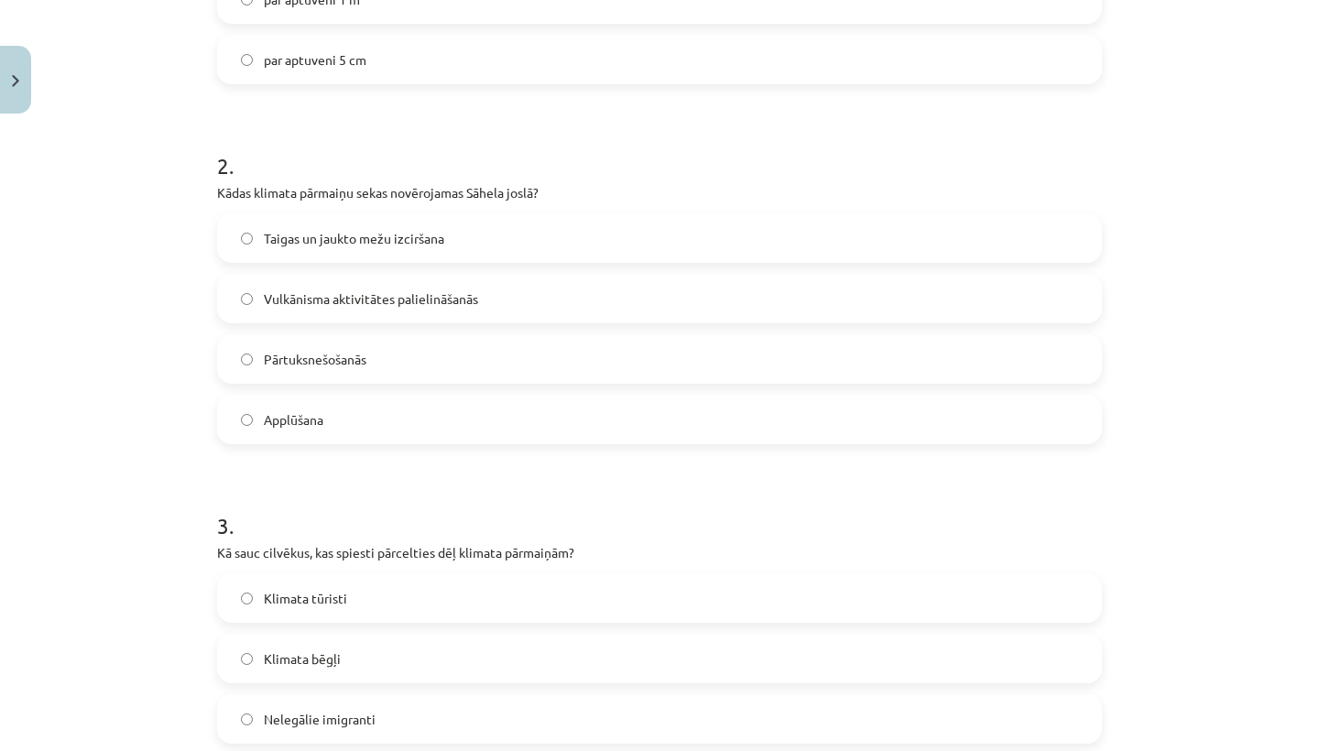
scroll to position [713, 0]
click at [308, 362] on span "Pārtuksnešošanās" at bounding box center [315, 358] width 103 height 19
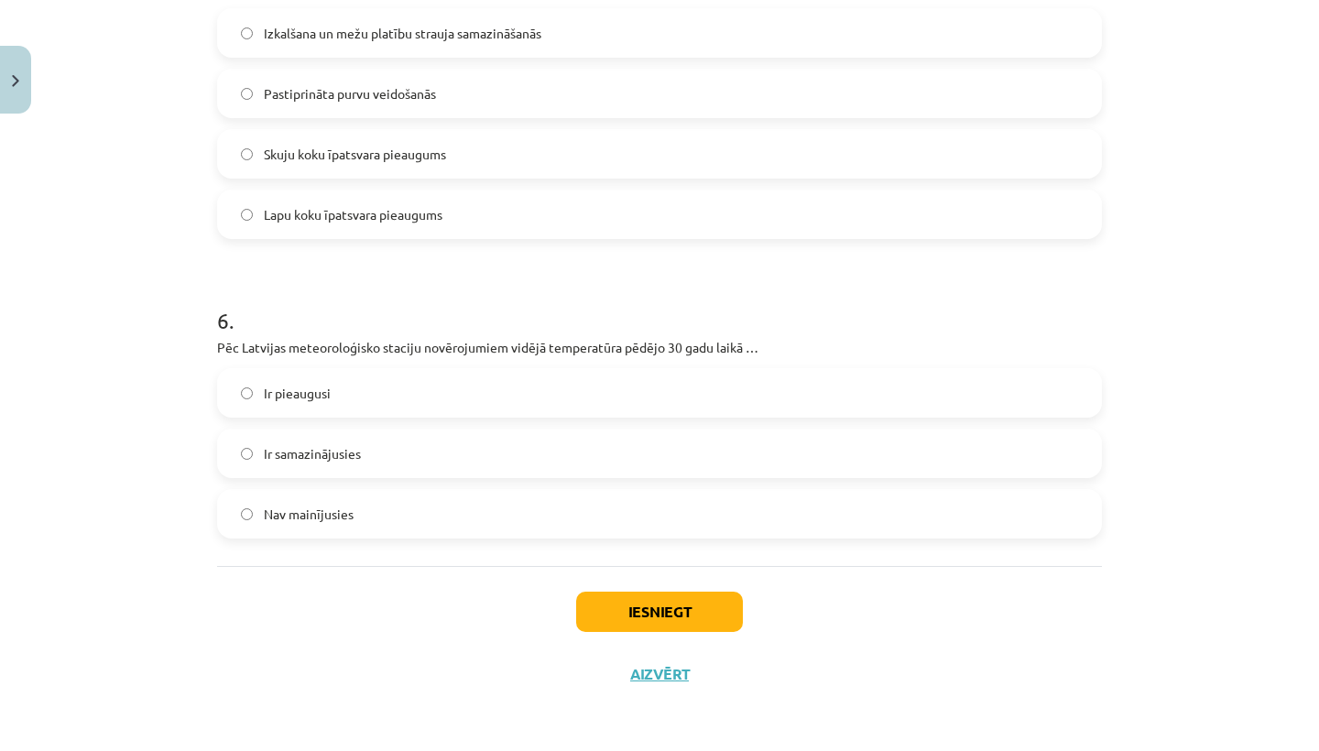
scroll to position [2000, 0]
click at [651, 613] on button "Iesniegt" at bounding box center [659, 612] width 167 height 40
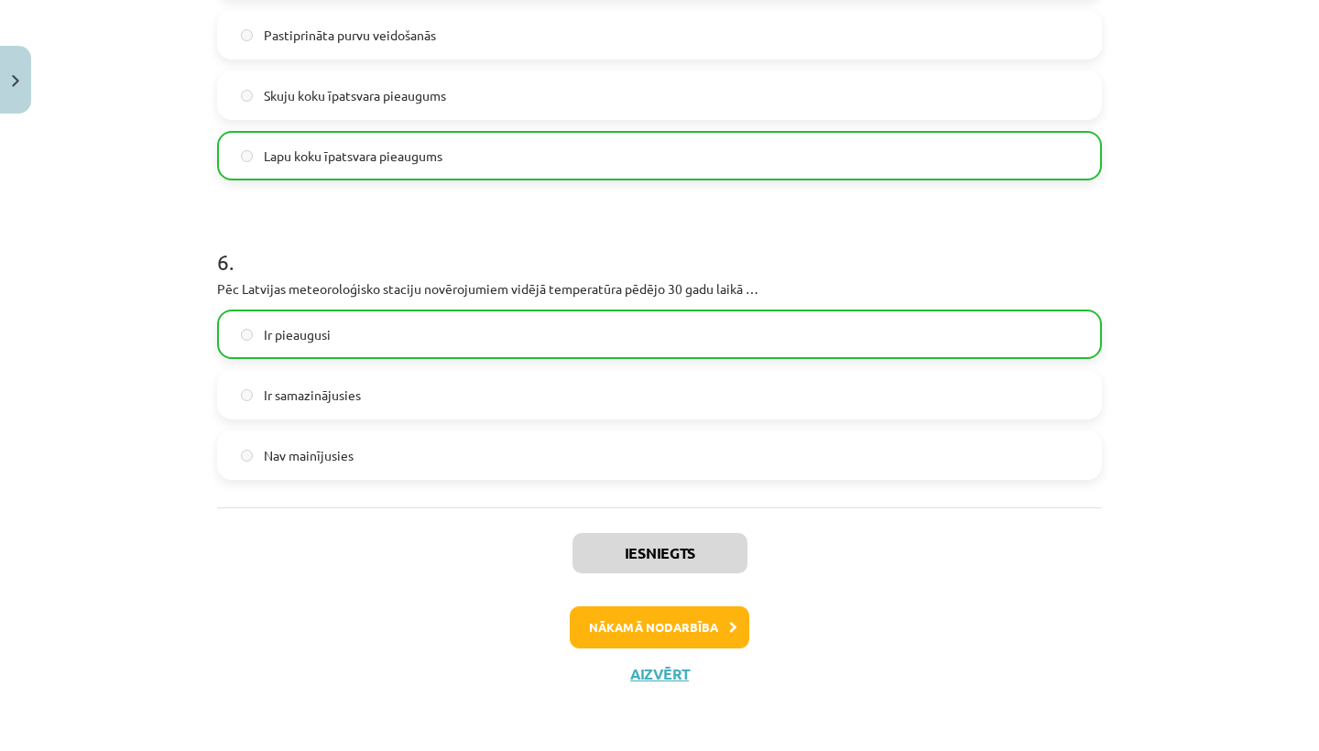
scroll to position [2058, 0]
click at [642, 628] on button "Nākamā nodarbība" at bounding box center [659, 627] width 179 height 42
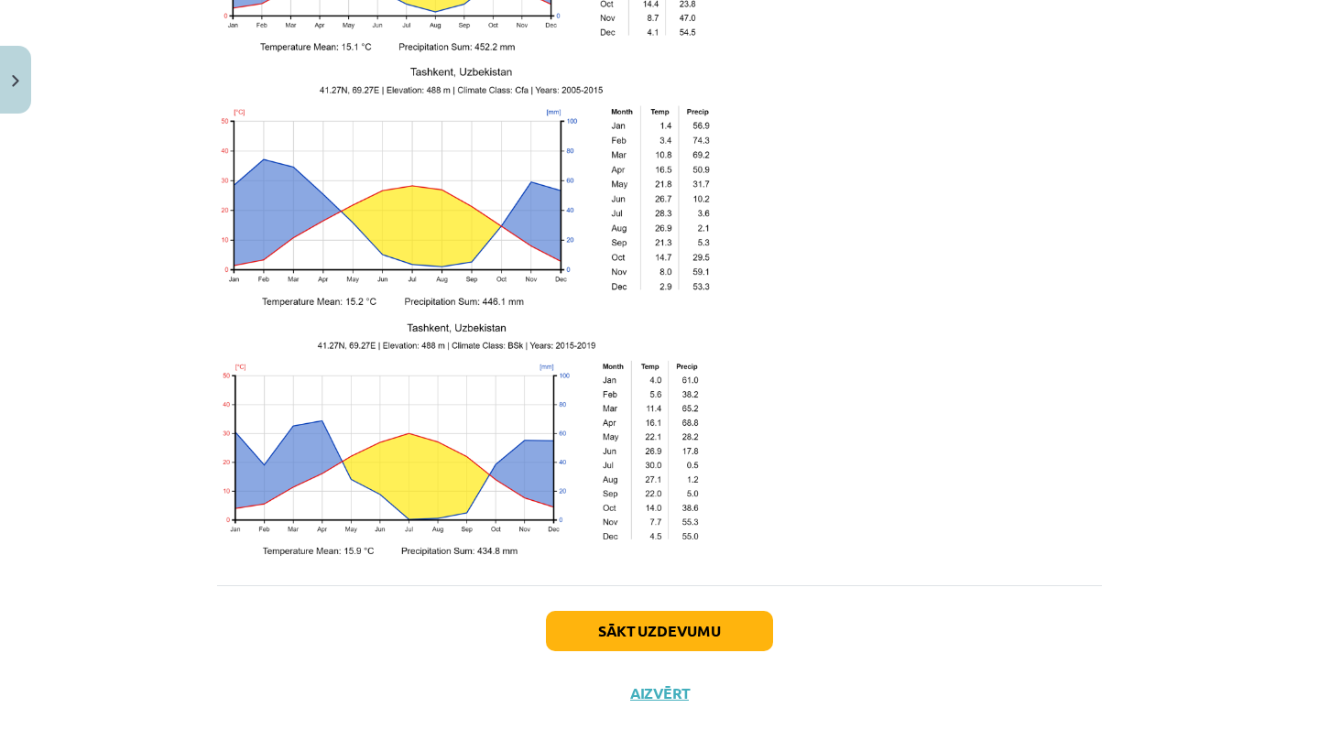
scroll to position [2858, 0]
click at [654, 685] on button "Aizvērt" at bounding box center [659, 694] width 70 height 18
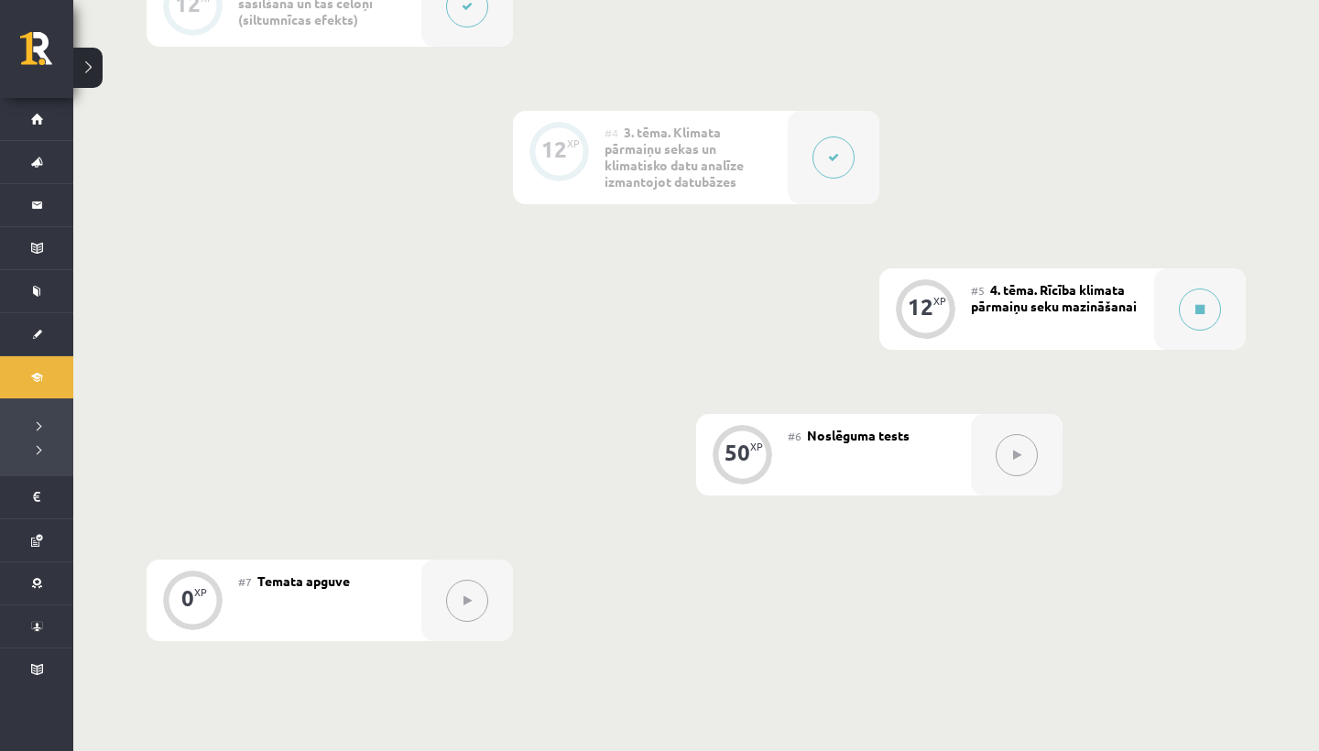
scroll to position [869, 0]
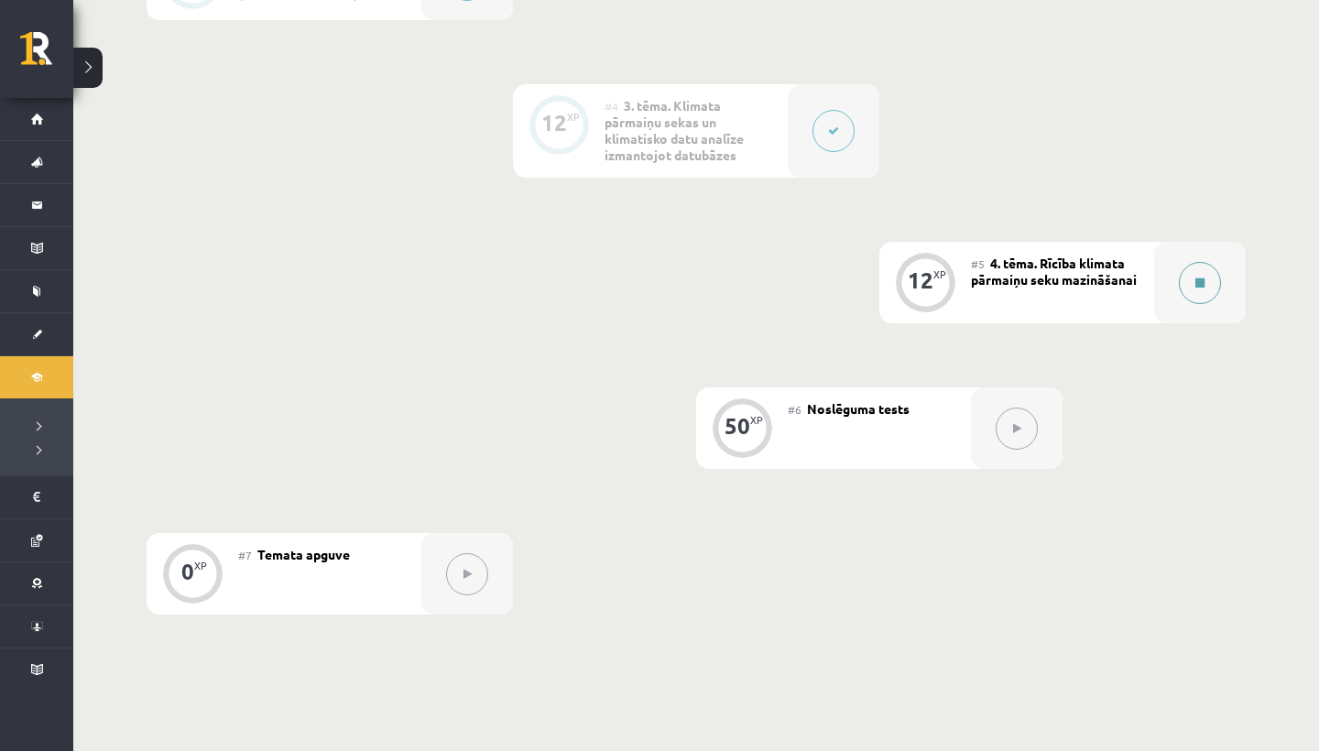
click at [1196, 284] on icon at bounding box center [1199, 282] width 9 height 11
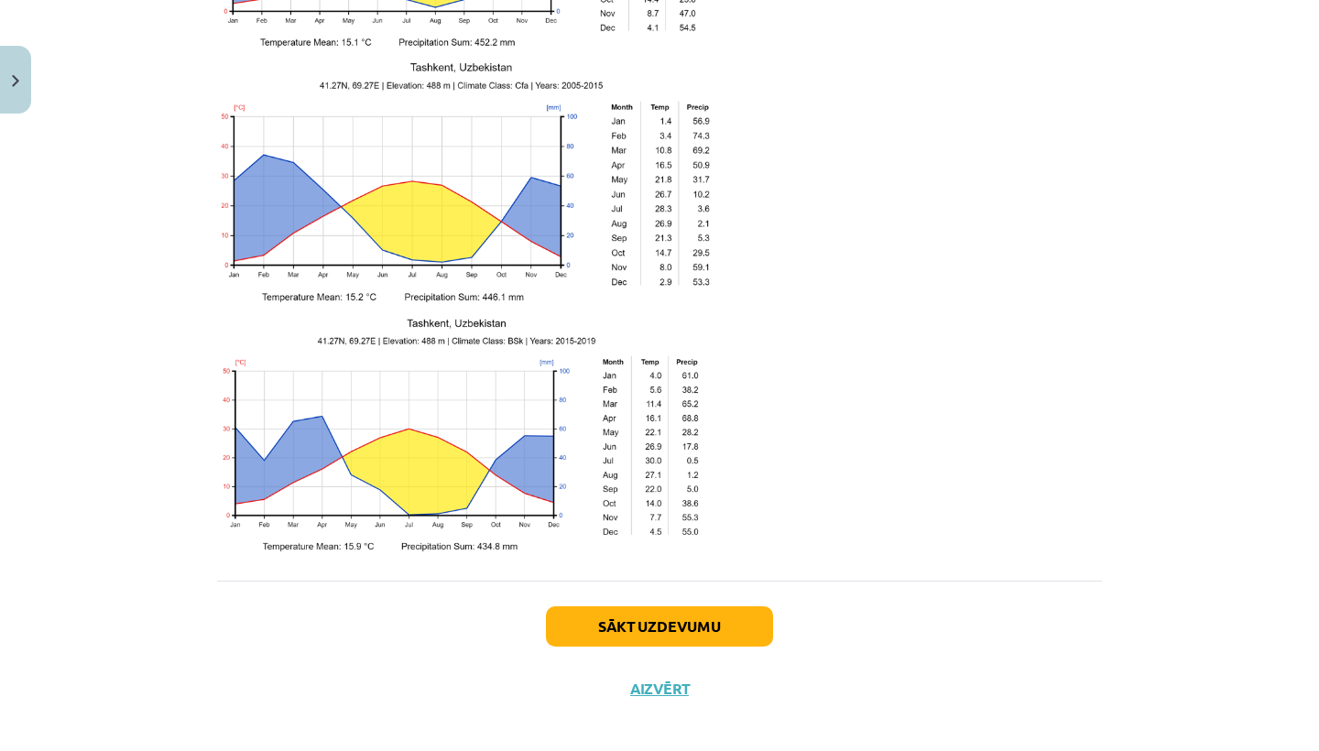
scroll to position [2858, 0]
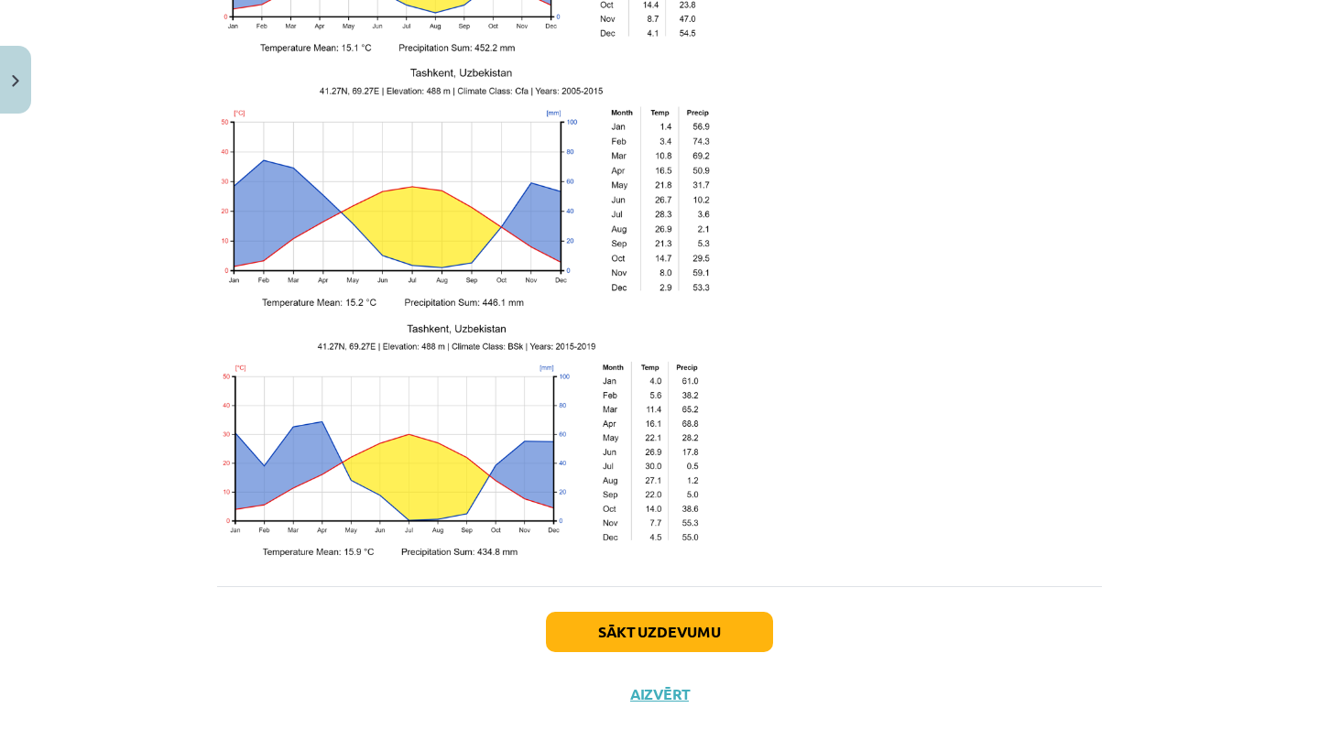
click at [652, 612] on button "Sākt uzdevumu" at bounding box center [659, 632] width 227 height 40
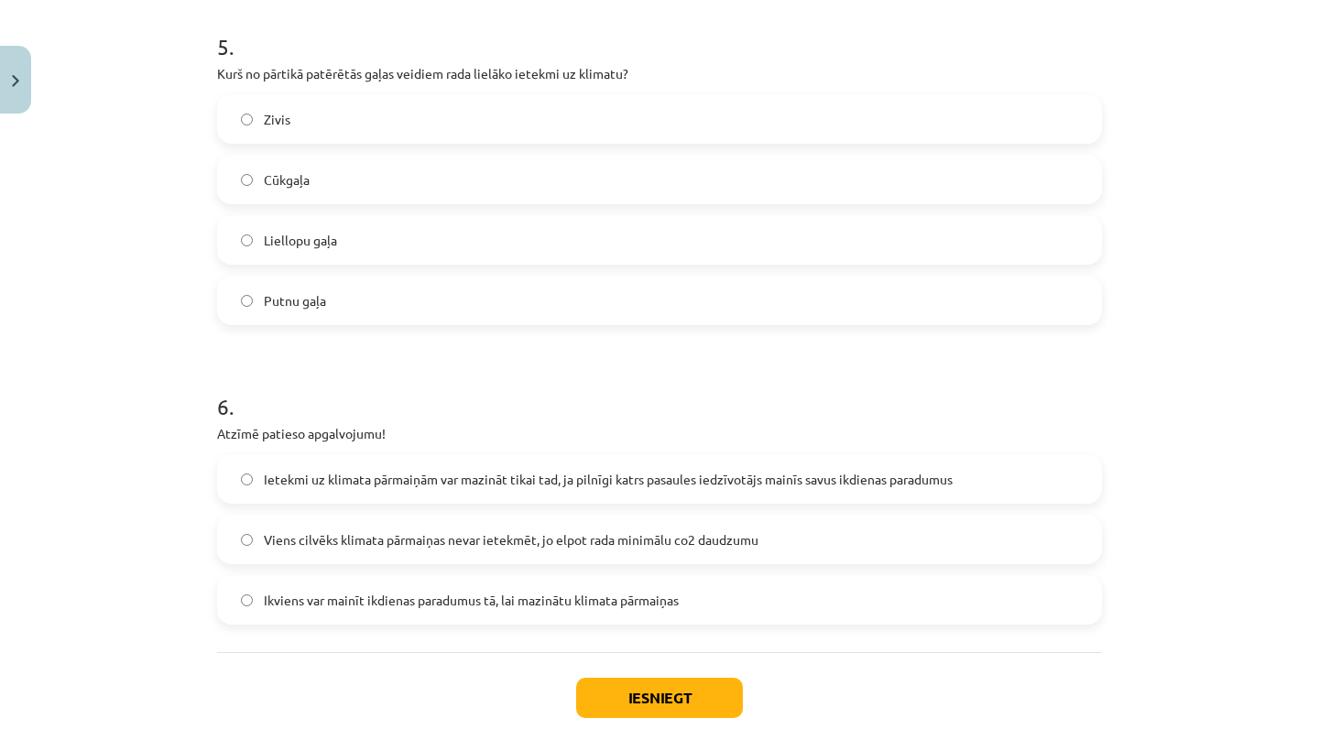
scroll to position [1763, 0]
click at [234, 241] on label "Liellopu gaļa" at bounding box center [659, 238] width 881 height 46
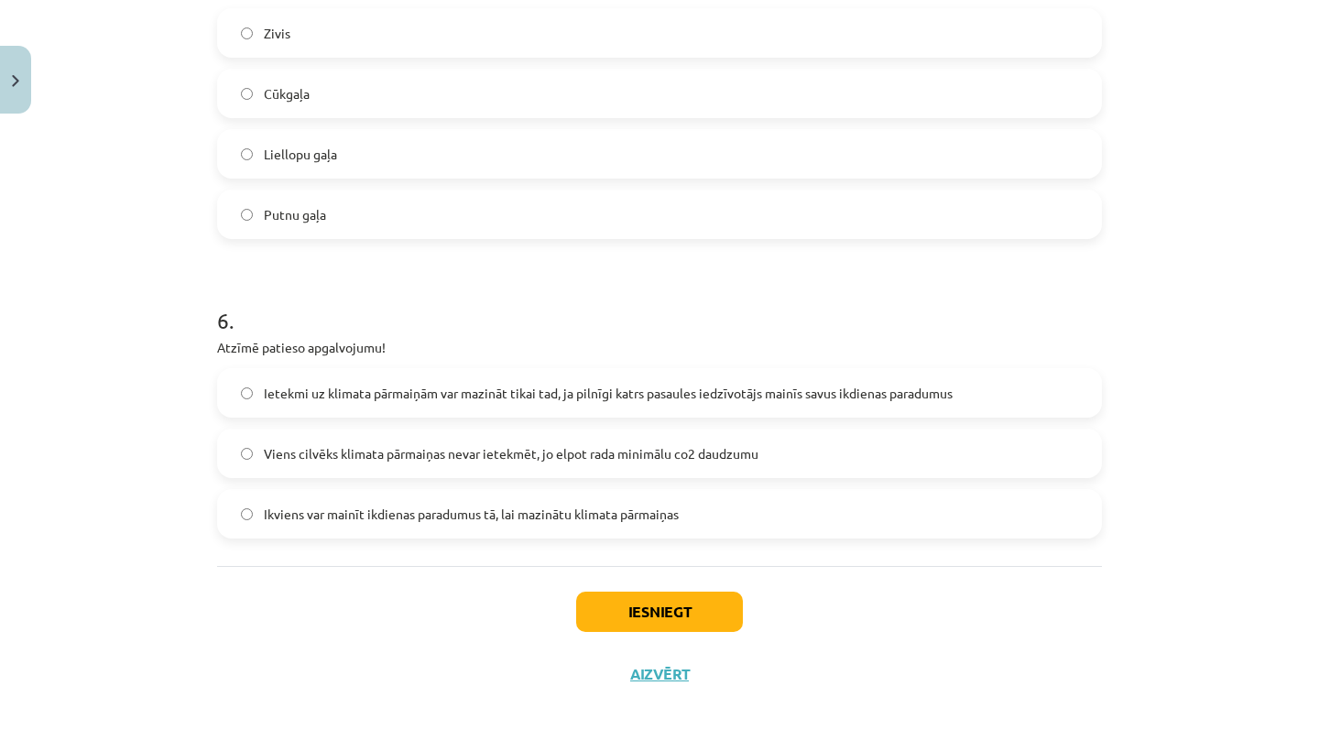
scroll to position [1850, 0]
click at [246, 377] on label "Ietekmi uz klimata pārmaiņām var mazināt tikai tad, ja pilnīgi katrs pasaules i…" at bounding box center [659, 393] width 881 height 46
click at [633, 606] on button "Iesniegt" at bounding box center [659, 612] width 167 height 40
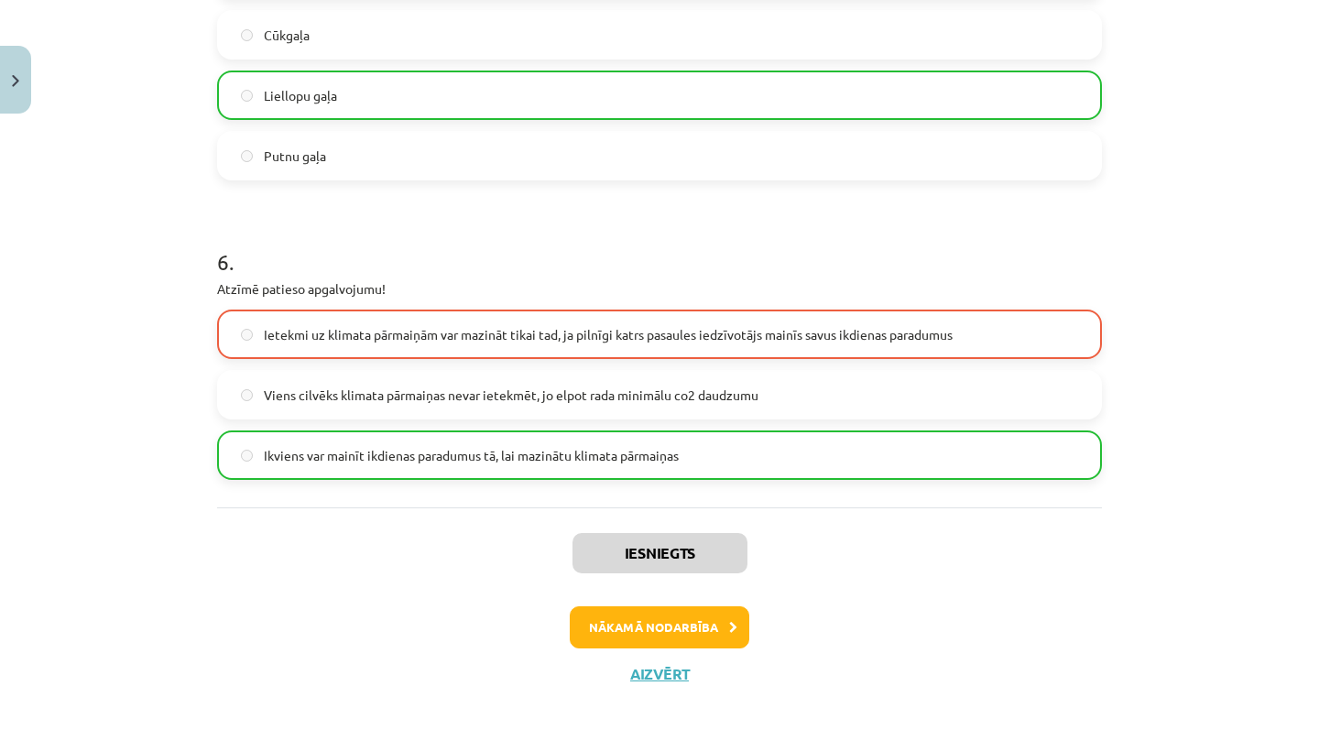
scroll to position [1907, 0]
click at [666, 621] on button "Nākamā nodarbība" at bounding box center [659, 627] width 179 height 42
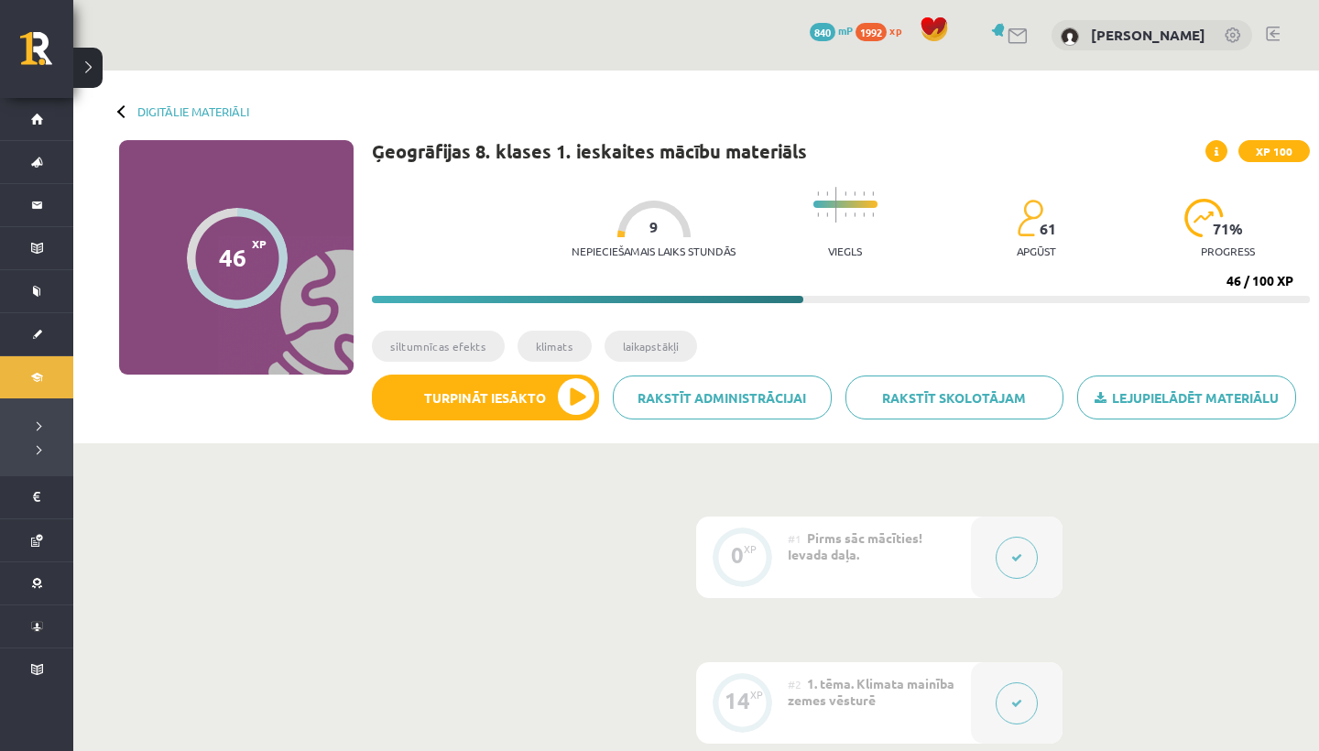
scroll to position [869, 0]
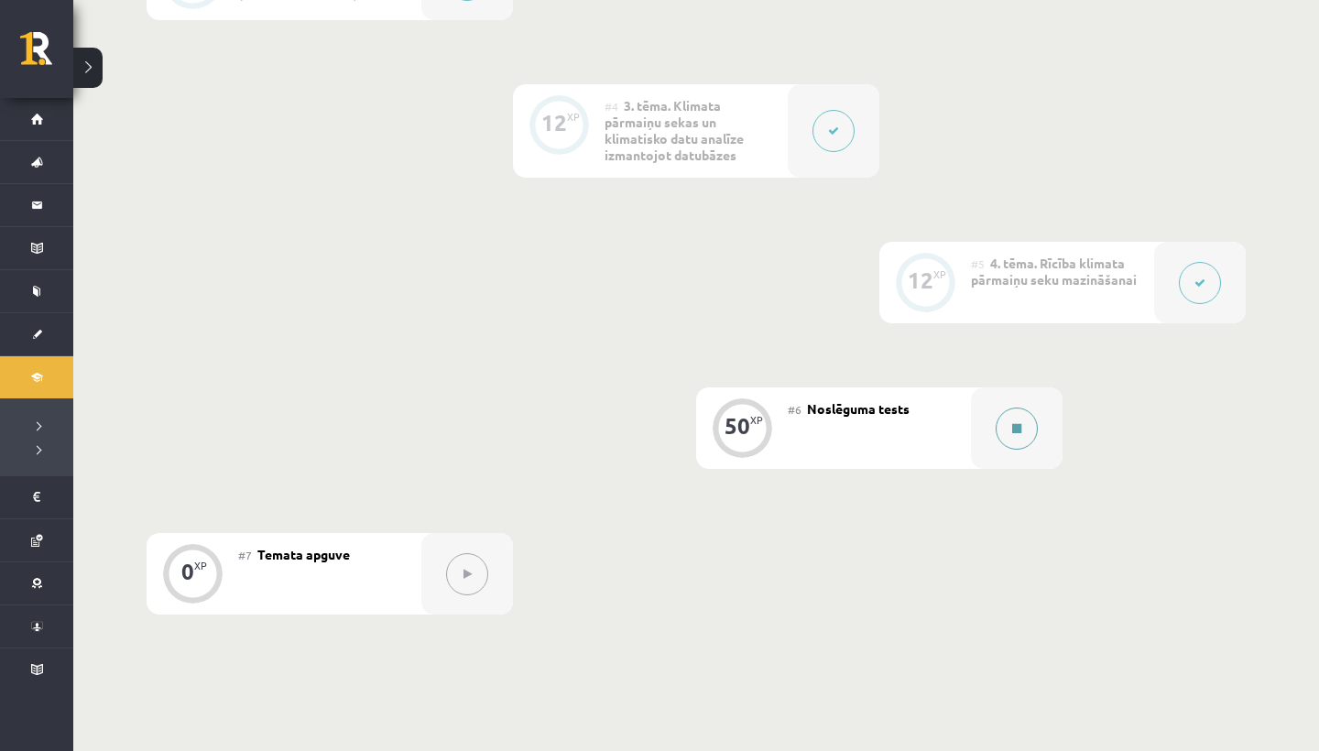
click at [1019, 420] on button at bounding box center [1016, 428] width 42 height 42
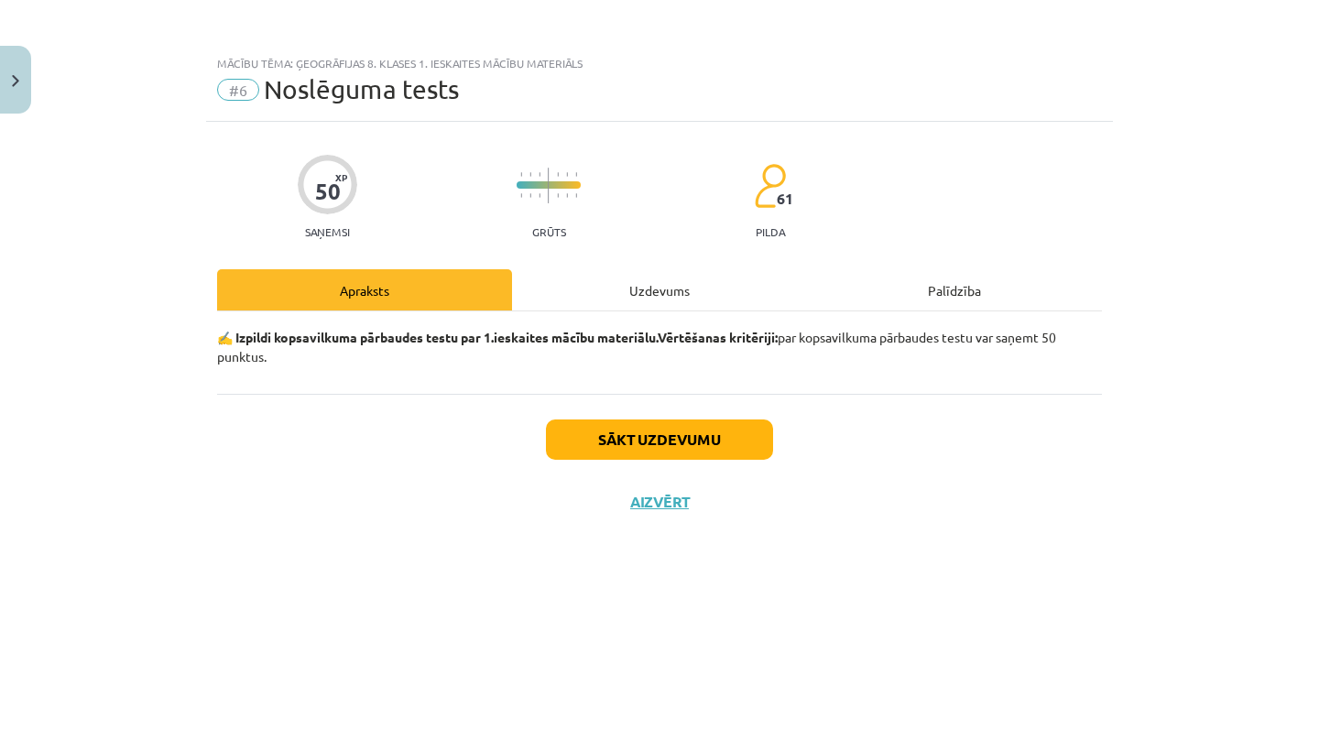
click at [613, 289] on div "Uzdevums" at bounding box center [659, 289] width 295 height 41
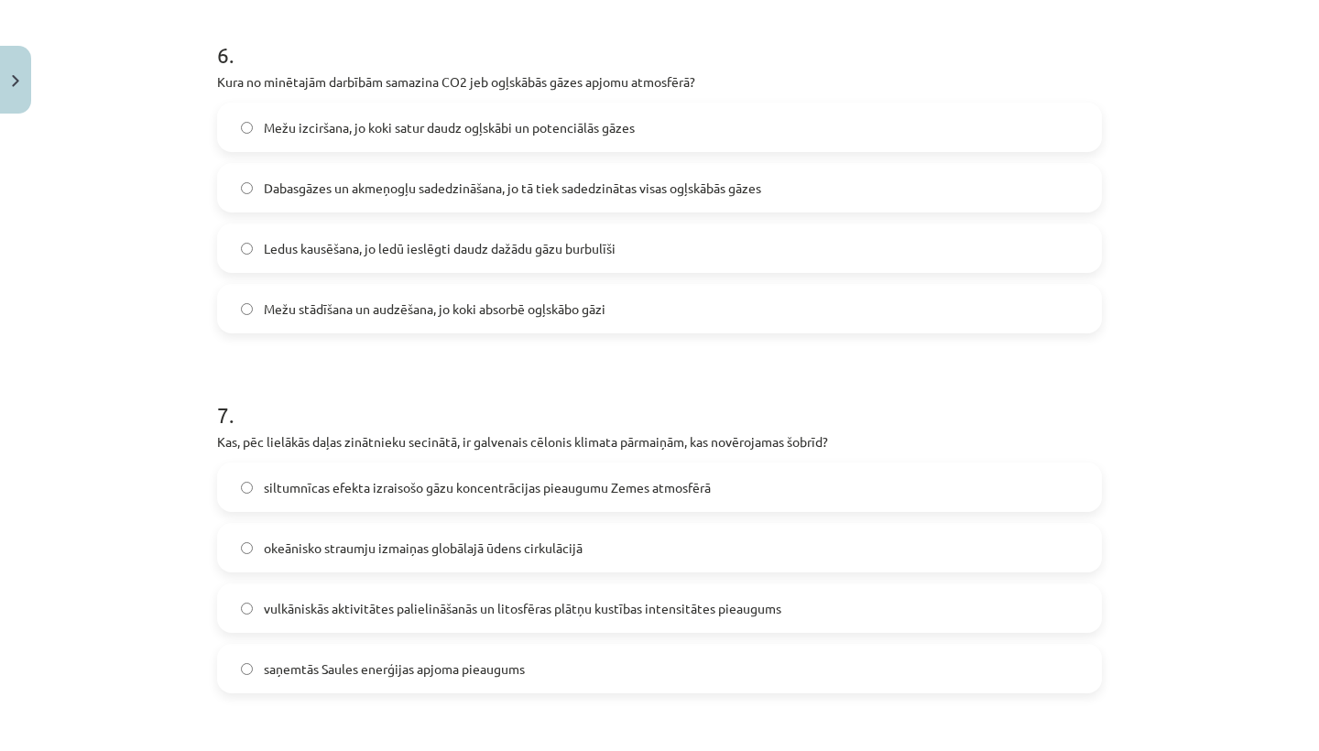
scroll to position [2156, 0]
click at [255, 305] on label "Mežu stādīšana un audzēšana, jo koki absorbē ogļskābo gāzi" at bounding box center [659, 306] width 881 height 46
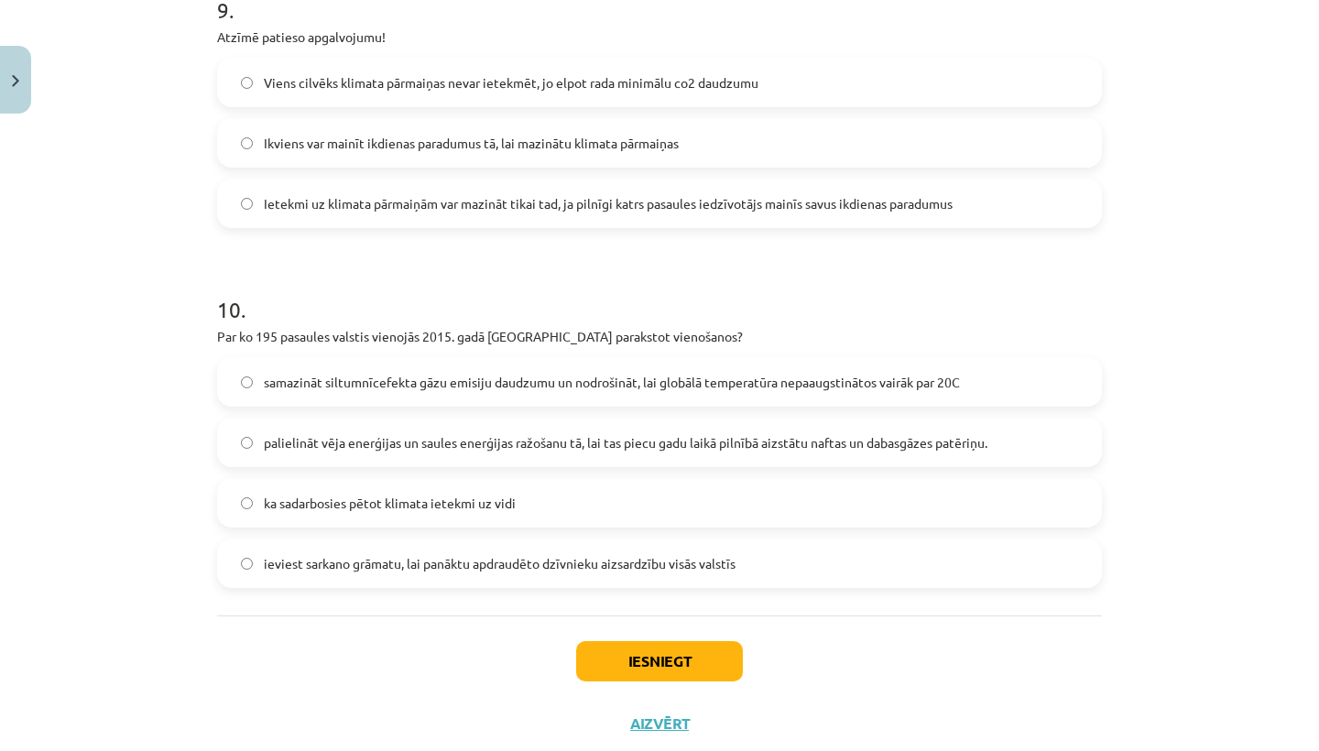
scroll to position [3220, 0]
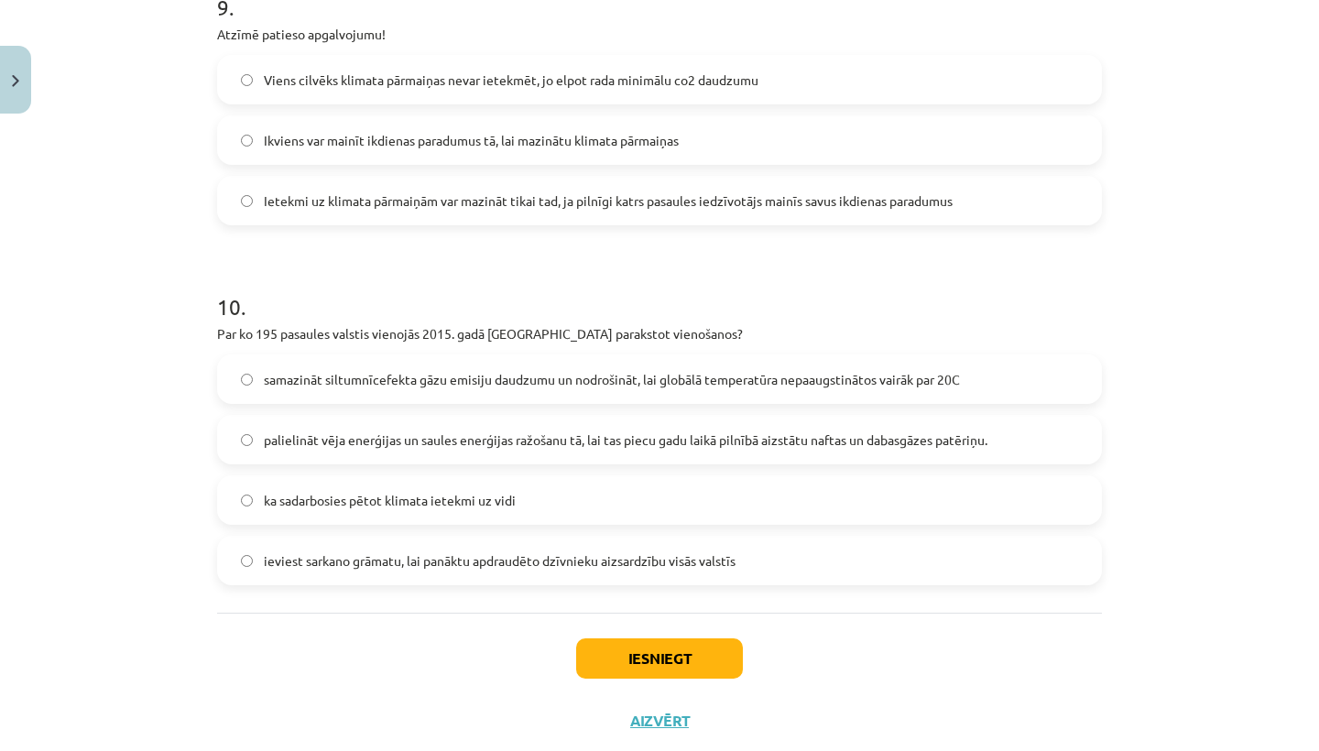
click at [648, 658] on button "Iesniegt" at bounding box center [659, 658] width 167 height 40
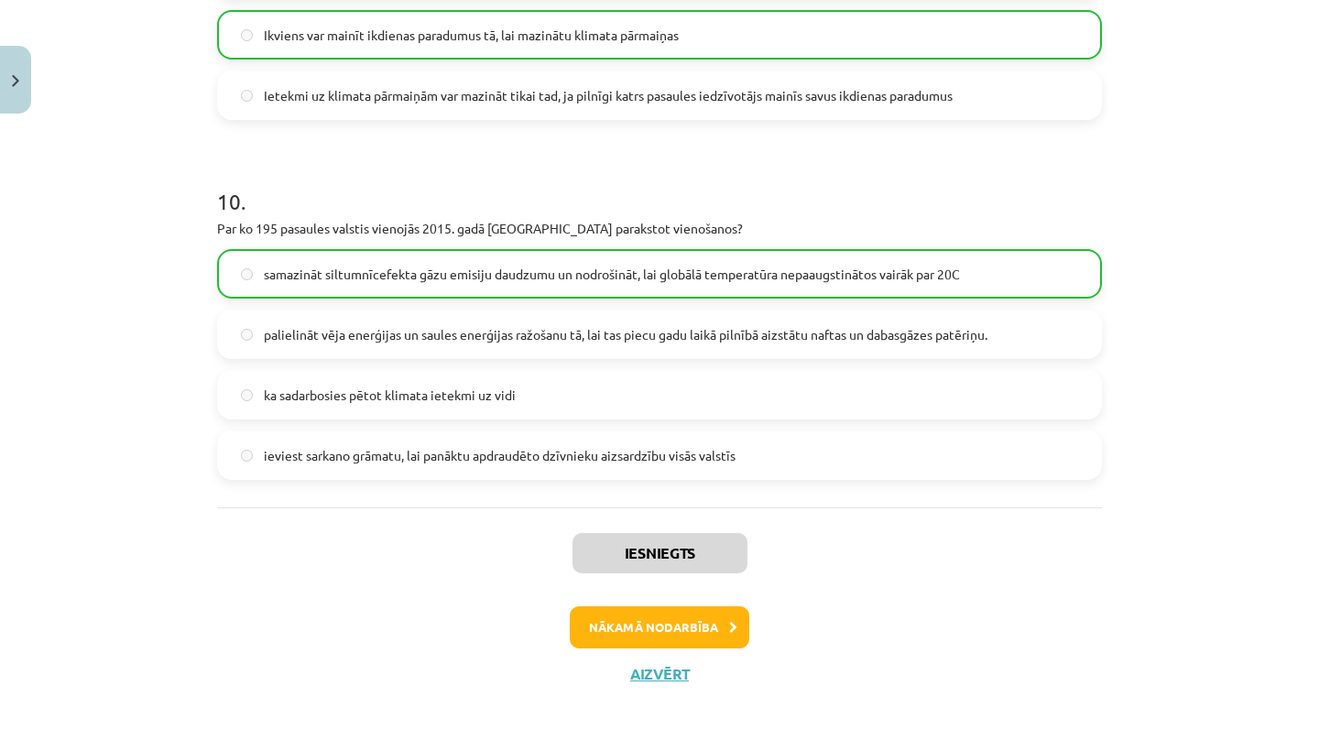
scroll to position [3328, 0]
click at [654, 616] on button "Nākamā nodarbība" at bounding box center [659, 627] width 179 height 42
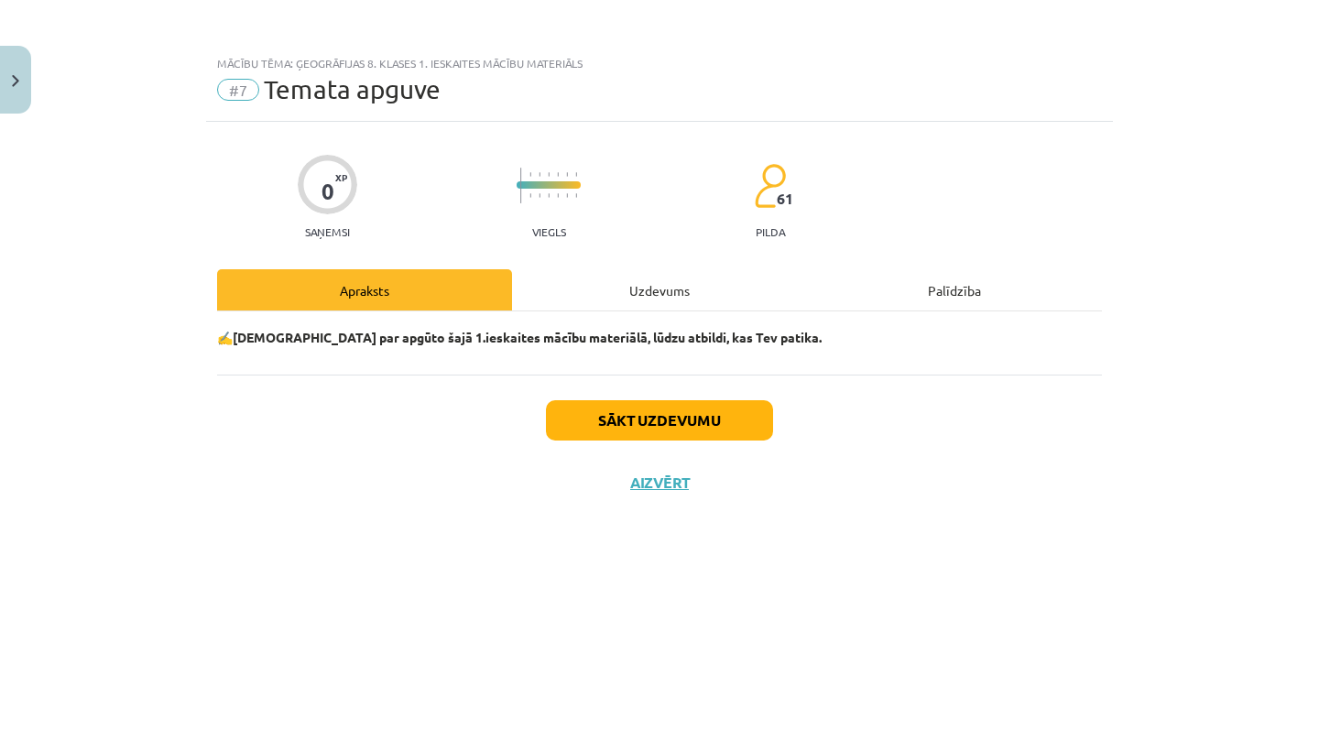
scroll to position [0, 0]
click at [635, 278] on div "Uzdevums" at bounding box center [659, 289] width 295 height 41
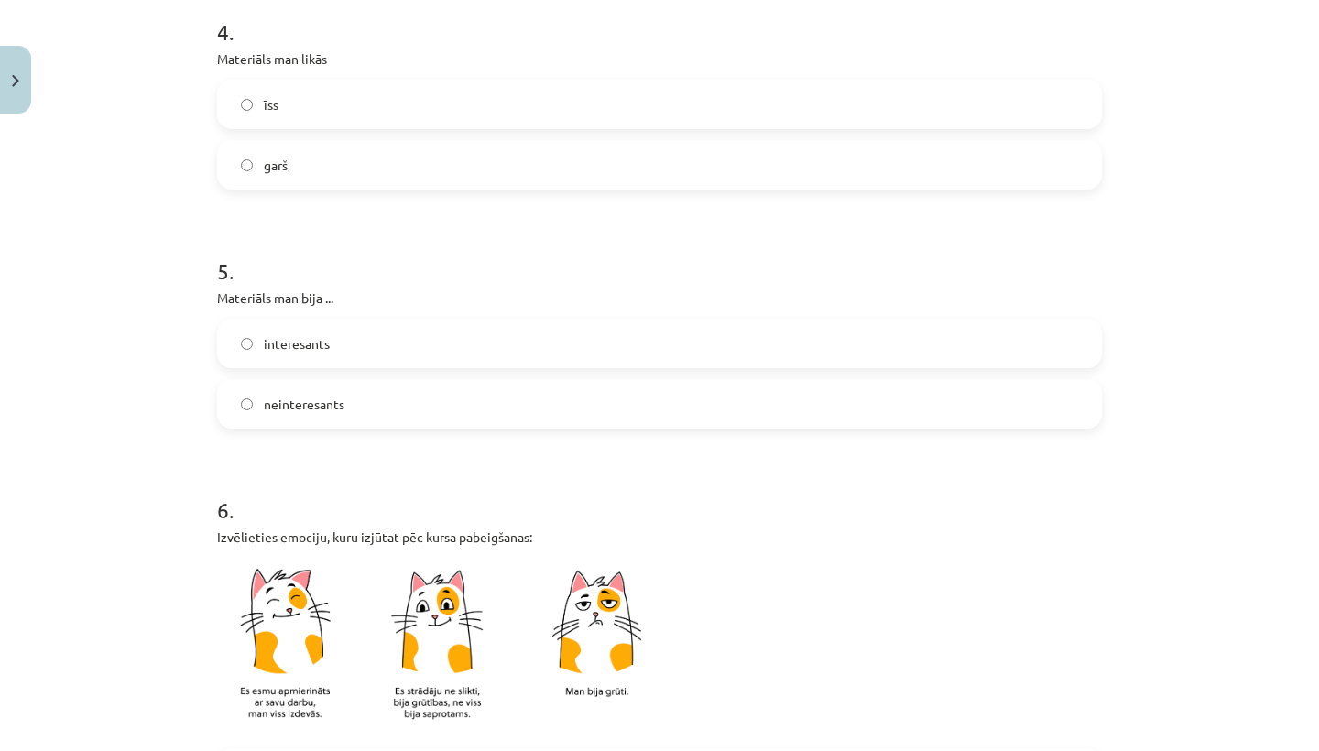
scroll to position [1093, 0]
click at [248, 333] on label "interesants" at bounding box center [659, 344] width 881 height 46
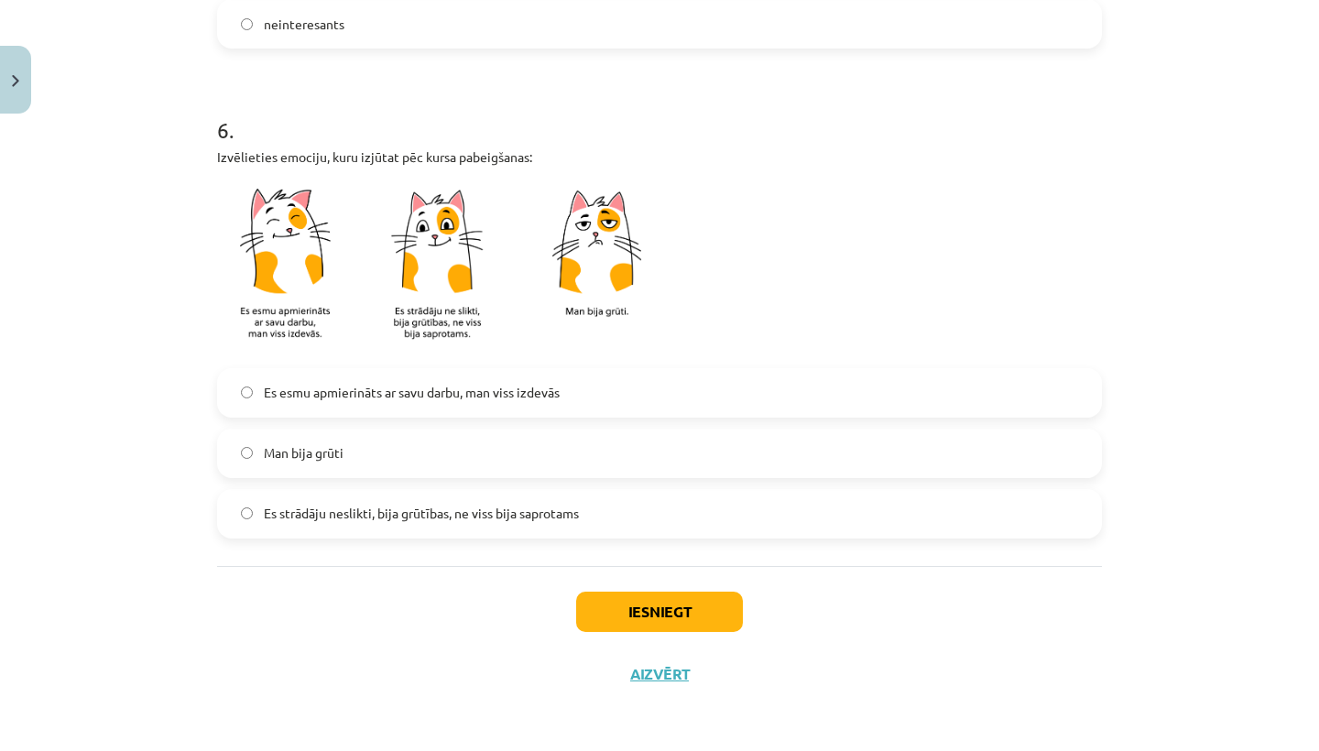
scroll to position [1477, 0]
click at [628, 612] on button "Iesniegt" at bounding box center [659, 612] width 167 height 40
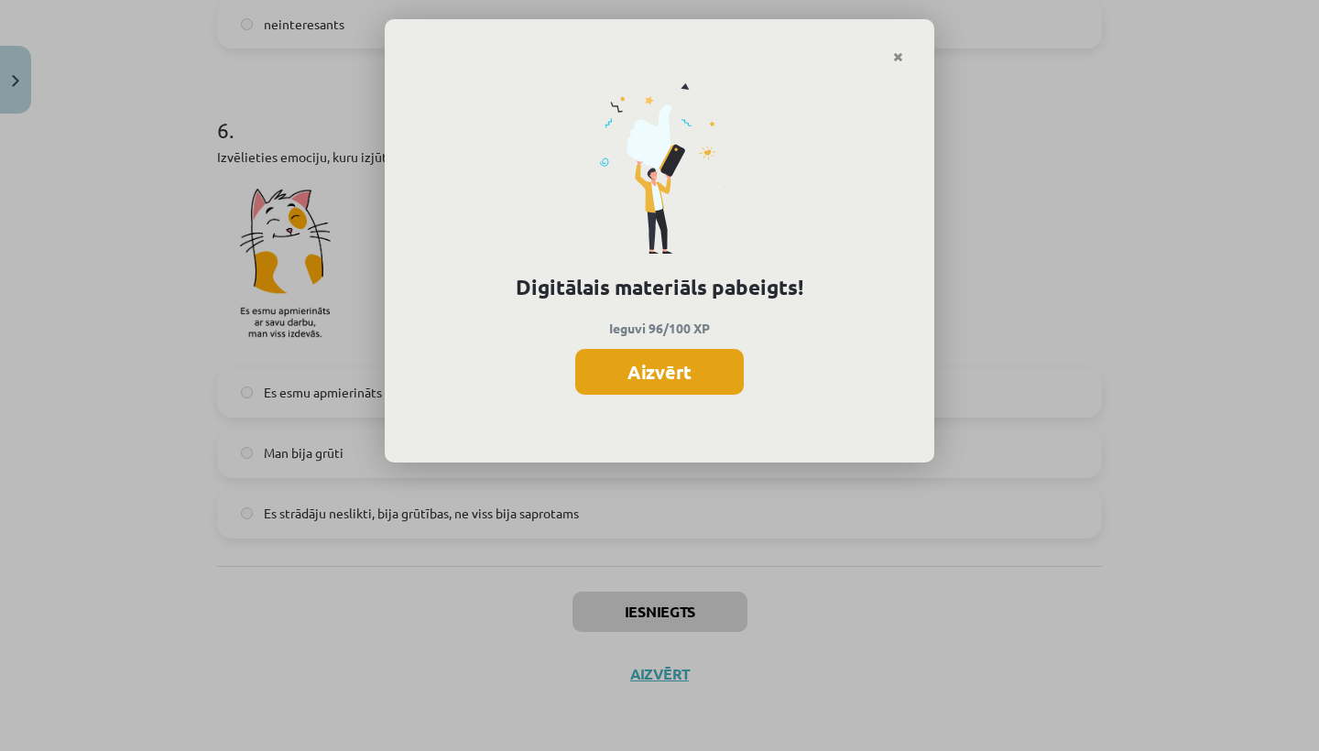
click at [666, 377] on button "Aizvērt" at bounding box center [659, 372] width 168 height 46
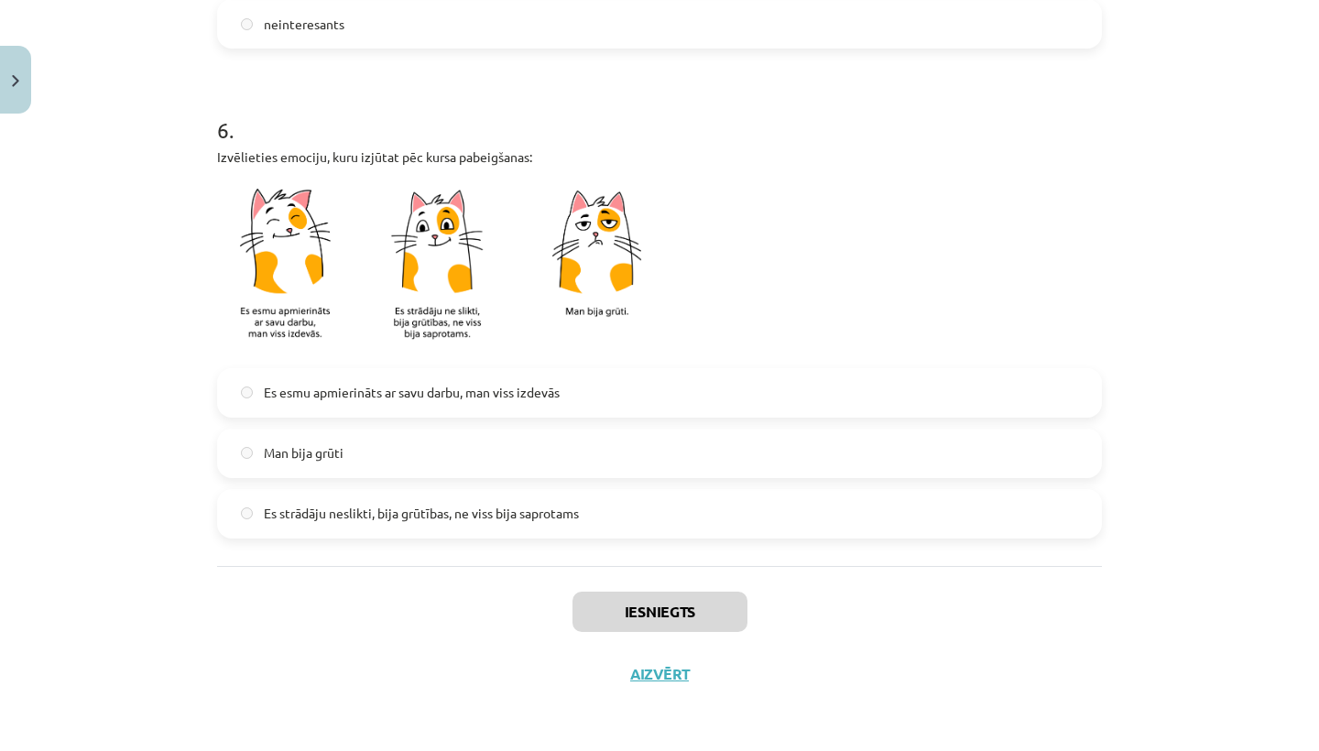
click at [649, 661] on div "Iesniegts Aizvērt" at bounding box center [659, 630] width 885 height 128
click at [649, 670] on button "Aizvērt" at bounding box center [659, 674] width 70 height 18
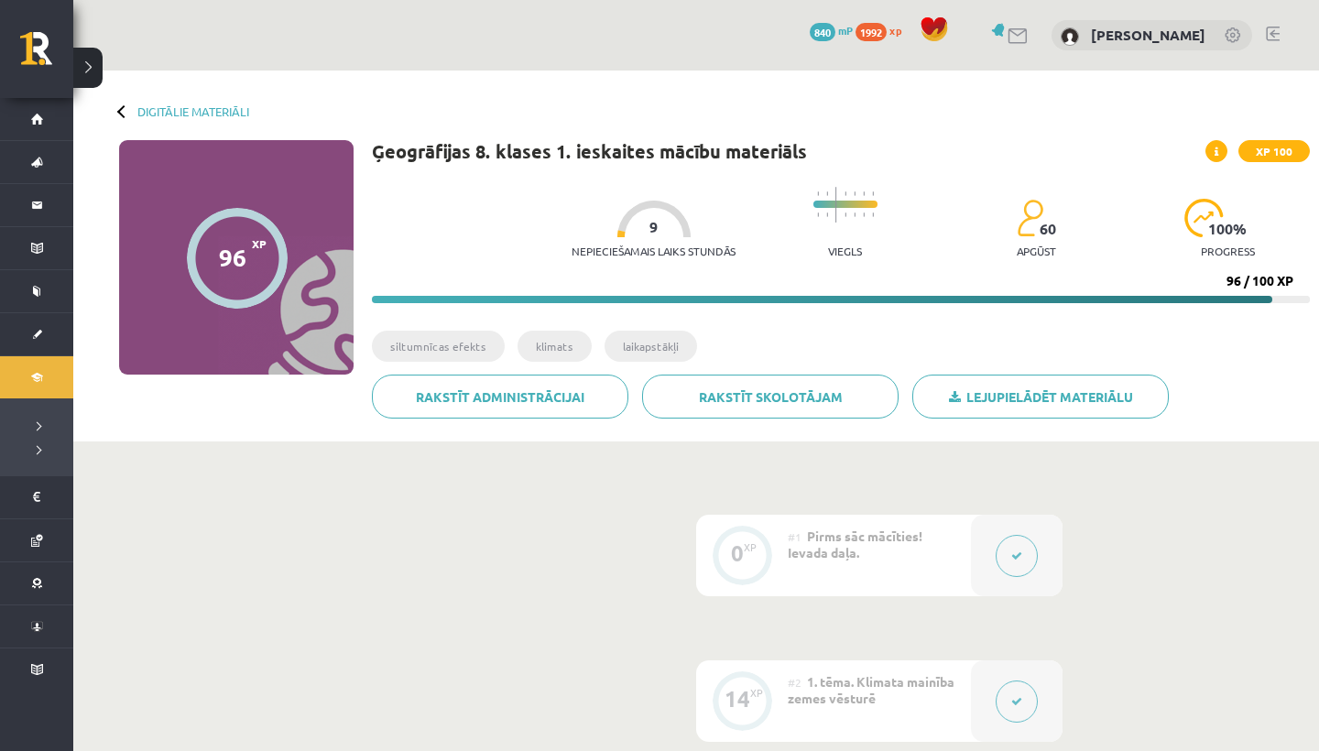
scroll to position [0, 0]
click at [160, 106] on link "Digitālie materiāli" at bounding box center [193, 111] width 112 height 14
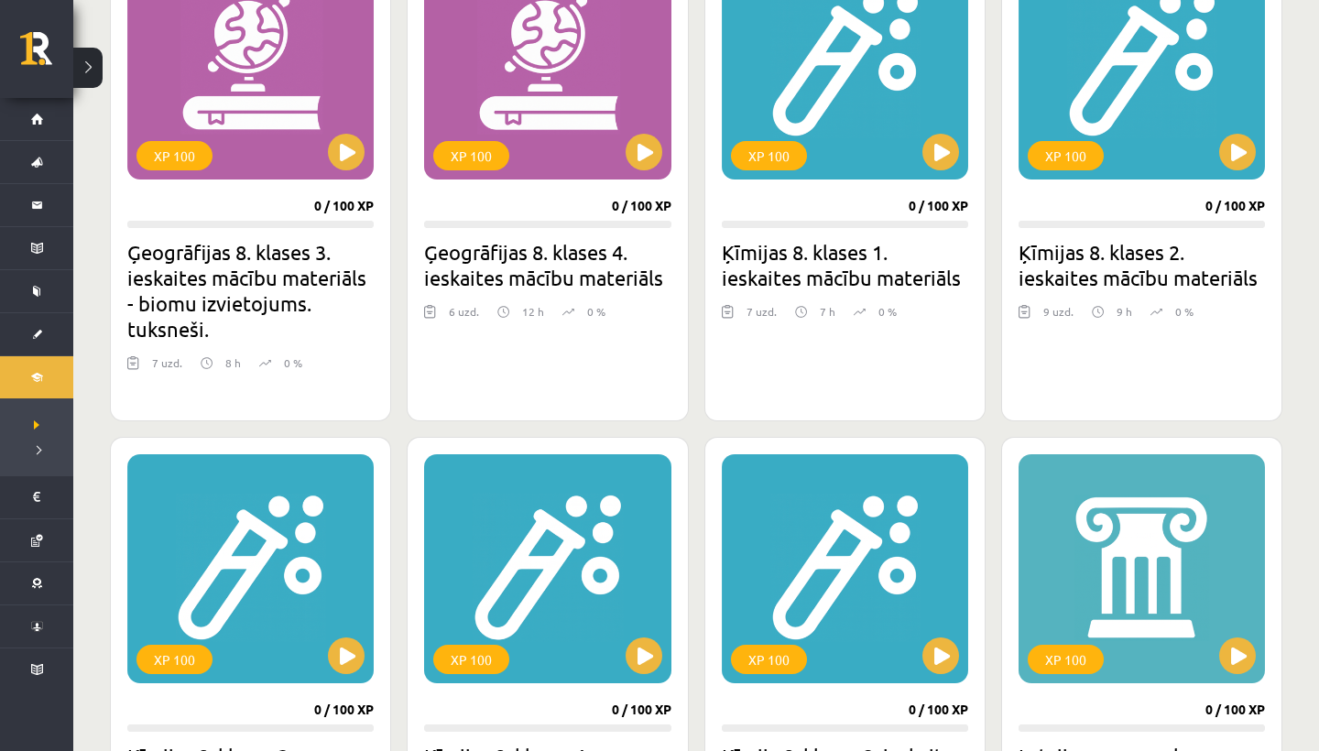
scroll to position [1741, 0]
